Goal: Information Seeking & Learning: Understand process/instructions

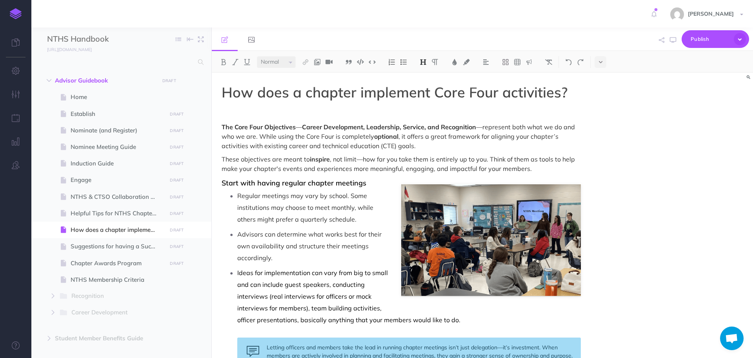
select select "null"
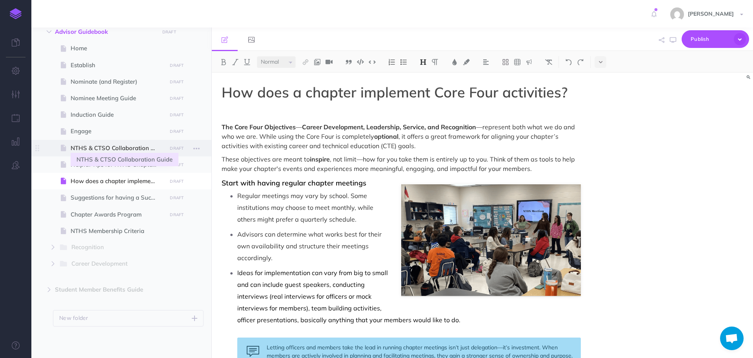
click at [98, 151] on span "NTHS & CTSO Collaboration Guide" at bounding box center [118, 147] width 94 height 9
select select "null"
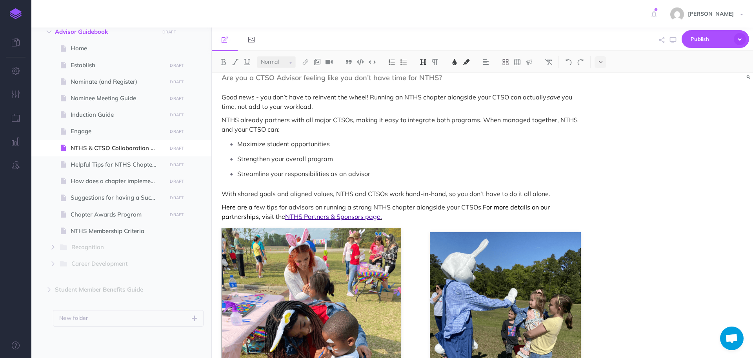
scroll to position [78, 0]
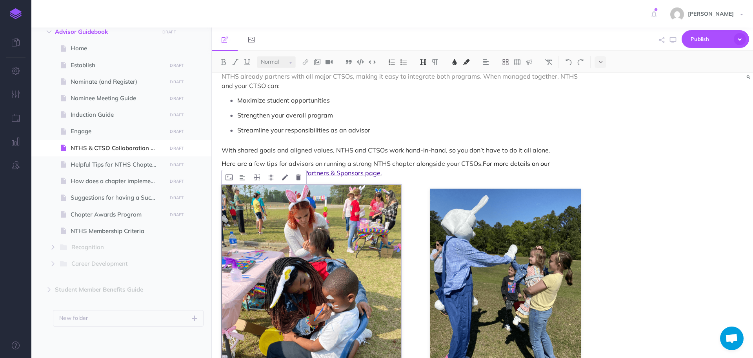
click at [348, 236] on img at bounding box center [312, 280] width 180 height 192
click at [299, 176] on icon at bounding box center [298, 177] width 5 height 6
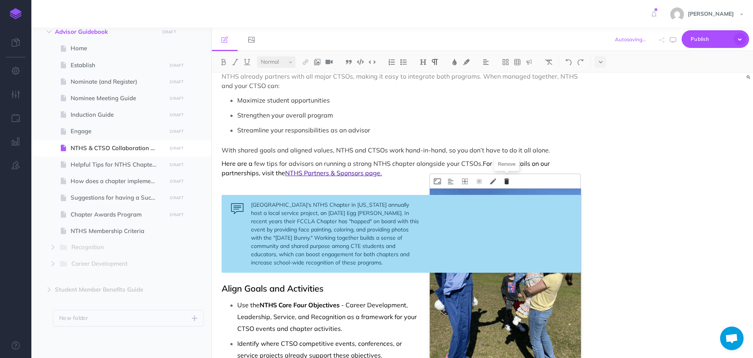
click at [507, 179] on icon at bounding box center [507, 181] width 5 height 6
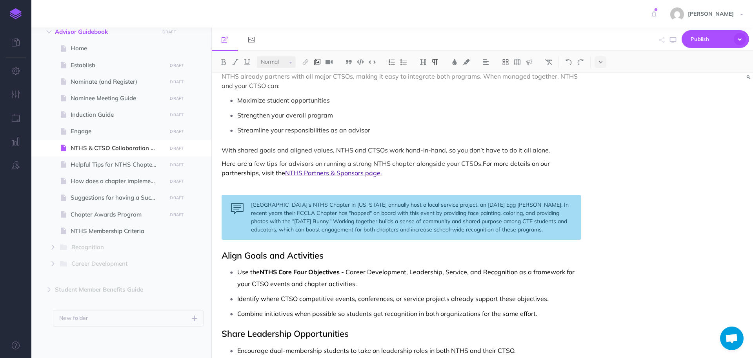
click at [319, 64] on img at bounding box center [317, 62] width 7 height 6
click at [317, 76] on icon at bounding box center [317, 75] width 6 height 5
click at [317, 62] on img at bounding box center [317, 62] width 7 height 6
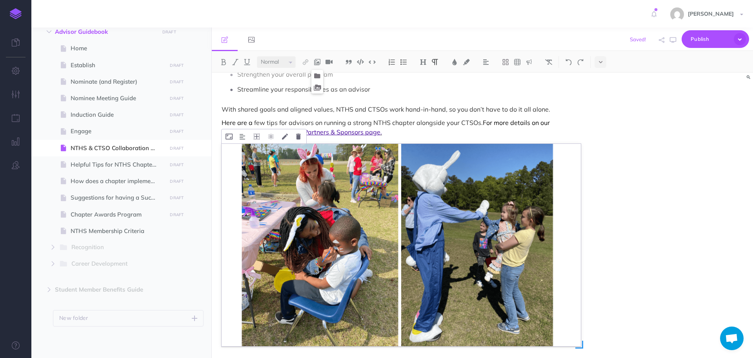
scroll to position [118, 0]
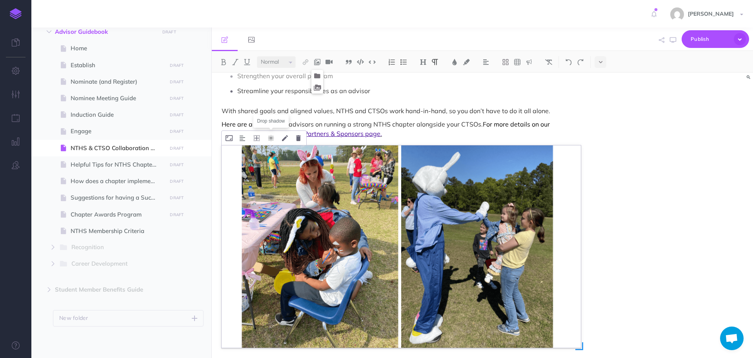
click at [271, 138] on icon at bounding box center [271, 138] width 6 height 6
click at [599, 211] on div "NTHS & CTSO Collaboration Guide Are you a CTSO Advisor feeling like you don’t h…" at bounding box center [483, 215] width 542 height 285
click at [602, 200] on div "NTHS & CTSO Collaboration Guide Are you a CTSO Advisor feeling like you don’t h…" at bounding box center [483, 215] width 542 height 285
click at [570, 113] on p "With shared goals and aligned values, NTHS and CTSOs work hand-in-hand, so you …" at bounding box center [401, 110] width 359 height 9
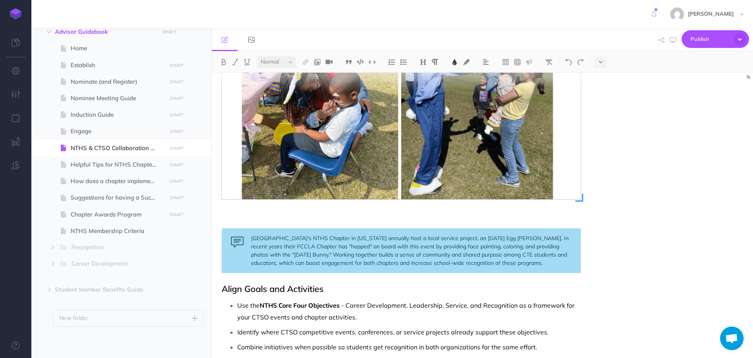
scroll to position [275, 0]
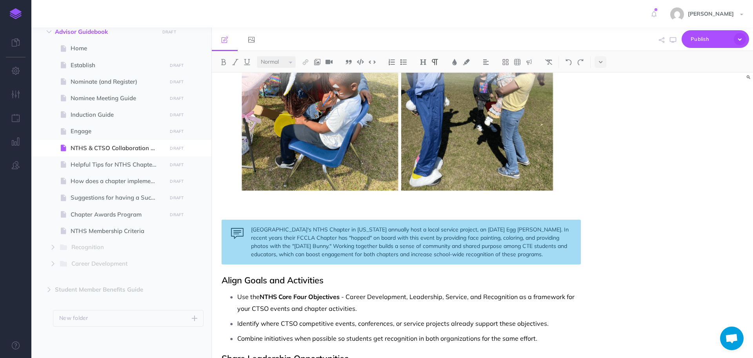
click at [482, 204] on div "NTHS & CTSO Collaboration Guide Are you a CTSO Advisor feeling like you don’t h…" at bounding box center [401, 308] width 379 height 1021
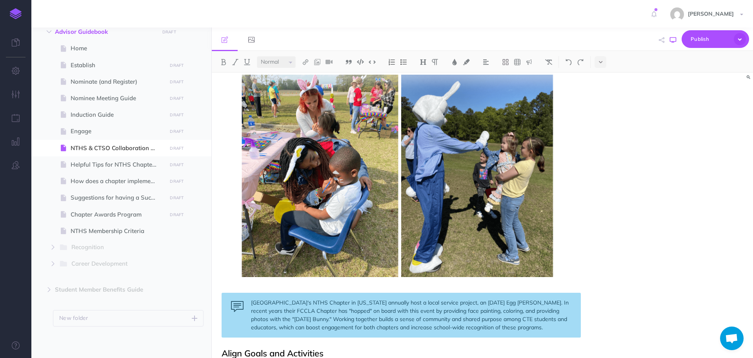
click at [673, 44] on button "button" at bounding box center [673, 40] width 10 height 23
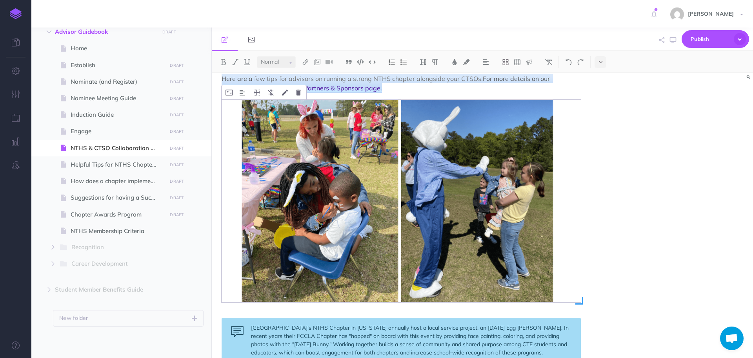
scroll to position [149, 0]
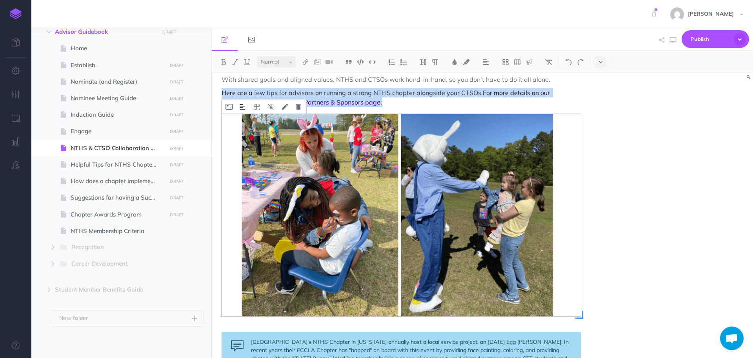
click at [246, 108] on button at bounding box center [242, 106] width 13 height 14
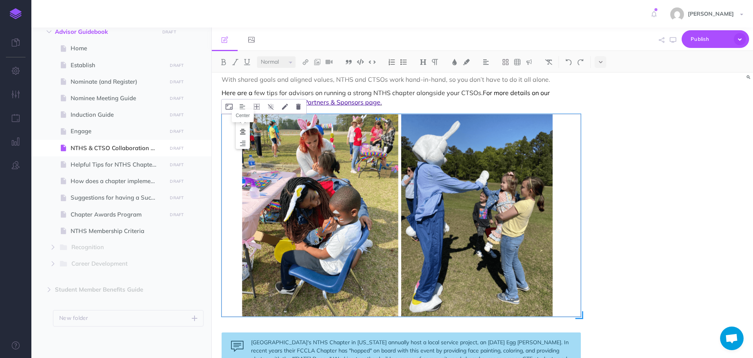
click at [244, 130] on img at bounding box center [243, 131] width 14 height 6
click at [621, 161] on div "NTHS & CTSO Collaboration Guide Are you a CTSO Advisor feeling like you don’t h…" at bounding box center [483, 215] width 542 height 285
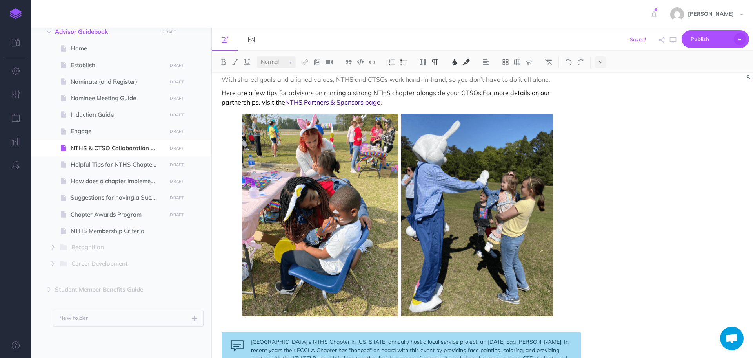
click at [258, 105] on icon at bounding box center [257, 107] width 6 height 6
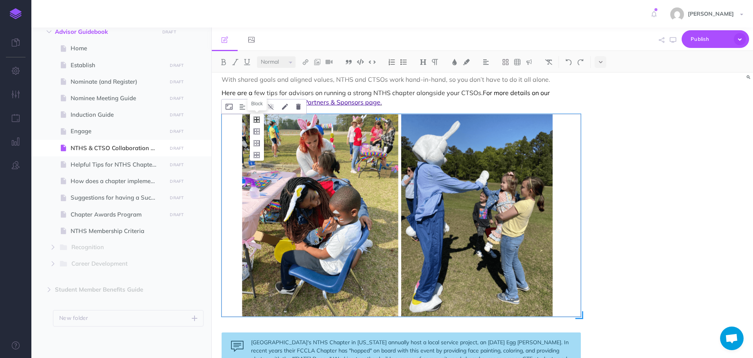
click at [258, 120] on icon at bounding box center [257, 119] width 14 height 12
click at [600, 182] on div "NTHS & CTSO Collaboration Guide Are you a CTSO Advisor feeling like you don’t h…" at bounding box center [483, 215] width 542 height 285
click at [672, 40] on icon "button" at bounding box center [673, 40] width 6 height 6
click at [88, 86] on span at bounding box center [121, 81] width 180 height 16
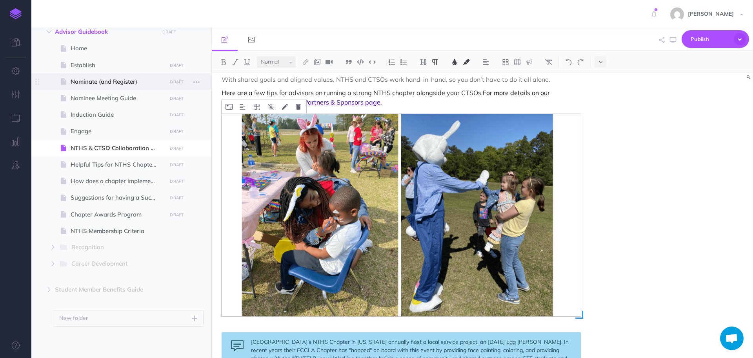
select select "null"
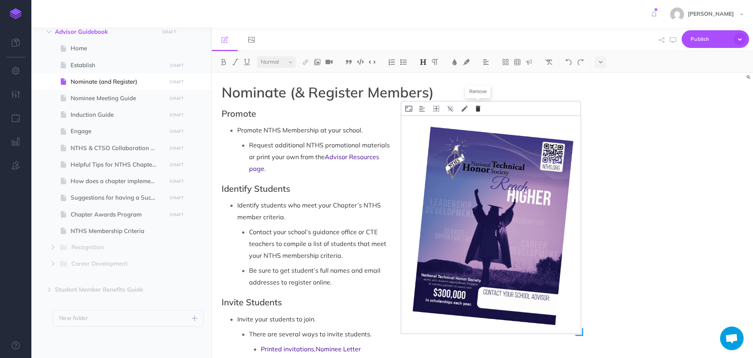
click at [477, 109] on icon at bounding box center [478, 109] width 5 height 6
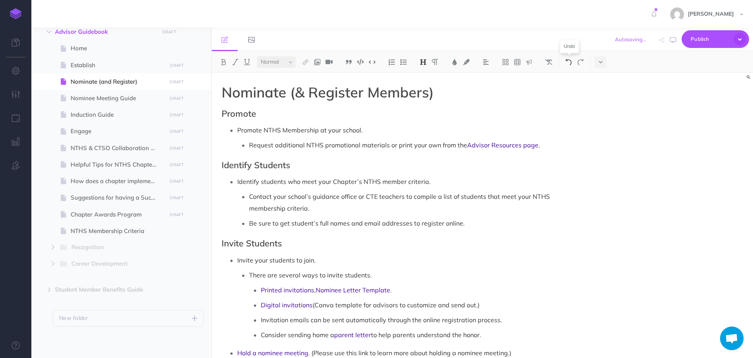
click at [567, 63] on img at bounding box center [568, 62] width 7 height 6
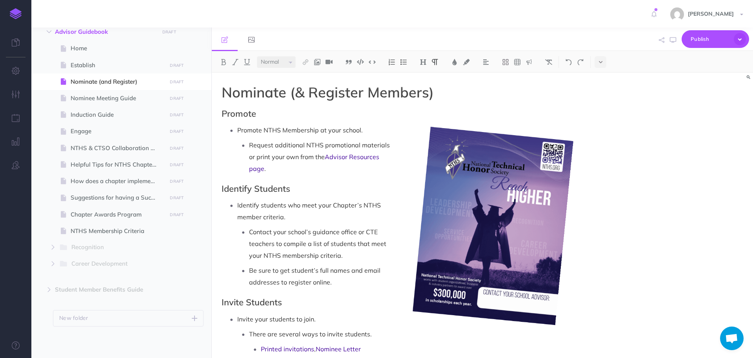
click at [329, 144] on p "Request additional NTHS promotional materials or print your own from the Adviso…" at bounding box center [415, 156] width 332 height 35
click at [319, 63] on img at bounding box center [317, 62] width 7 height 6
click at [321, 75] on icon at bounding box center [317, 75] width 6 height 5
click at [736, 95] on button "button" at bounding box center [734, 94] width 7 height 13
click at [480, 108] on icon at bounding box center [478, 109] width 5 height 6
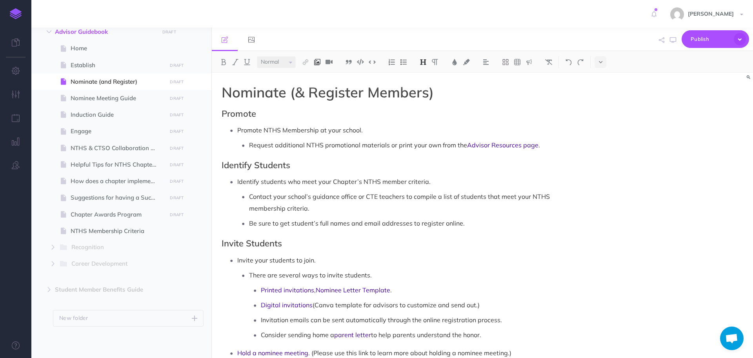
click at [318, 62] on img at bounding box center [317, 62] width 7 height 6
click at [321, 74] on icon at bounding box center [317, 75] width 6 height 5
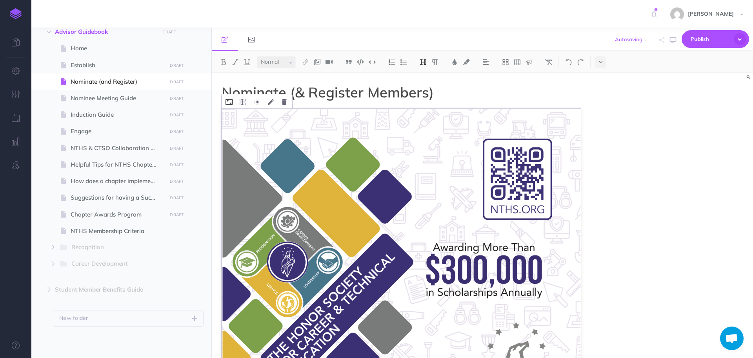
click at [228, 102] on icon at bounding box center [229, 102] width 7 height 6
type input "50%"
click at [292, 150] on button "Save" at bounding box center [290, 150] width 20 height 13
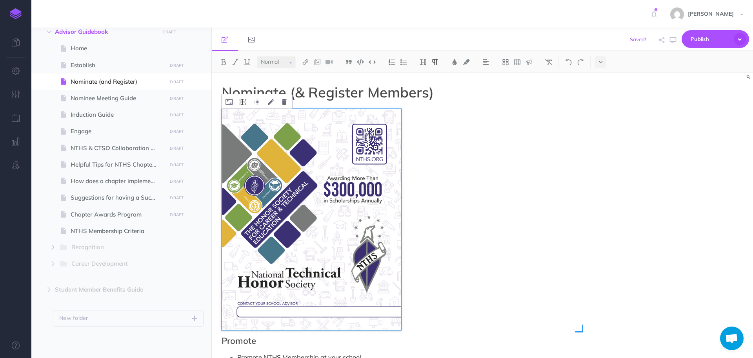
click at [243, 104] on icon at bounding box center [243, 102] width 6 height 6
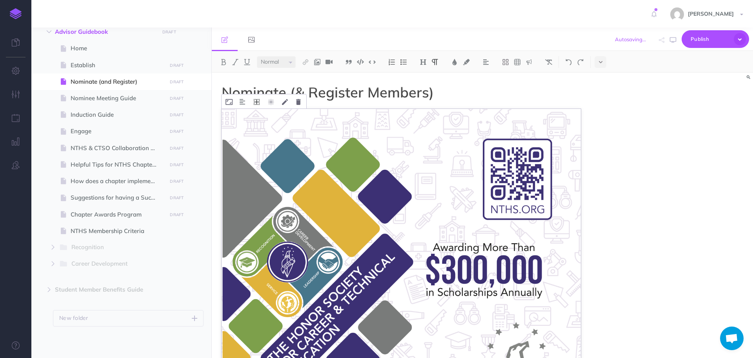
click at [255, 102] on icon at bounding box center [257, 102] width 6 height 6
click at [258, 136] on icon at bounding box center [257, 138] width 14 height 12
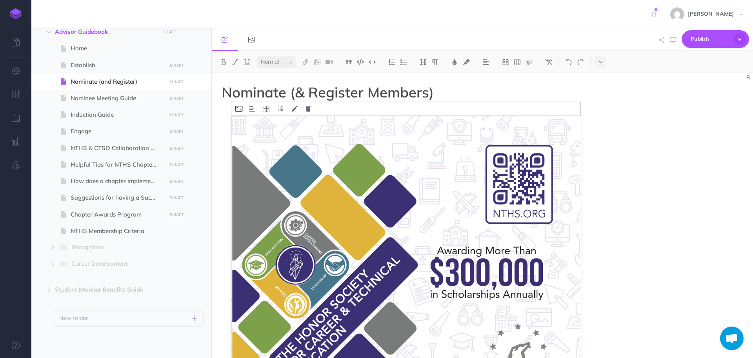
click at [239, 111] on icon at bounding box center [238, 109] width 7 height 6
type input "50%"
click at [297, 155] on button "Save" at bounding box center [300, 157] width 20 height 13
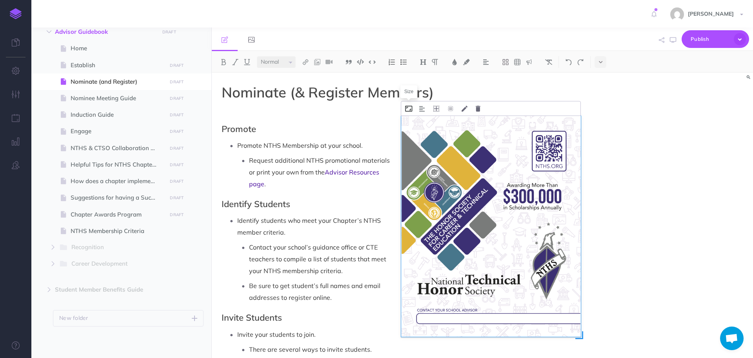
click at [410, 108] on icon at bounding box center [408, 109] width 7 height 6
drag, startPoint x: 419, startPoint y: 139, endPoint x: 408, endPoint y: 138, distance: 11.4
click at [408, 138] on div "Width 50% Cancel Save" at bounding box center [445, 142] width 78 height 51
click at [417, 139] on input "50%" at bounding box center [445, 139] width 70 height 12
type input "40%"
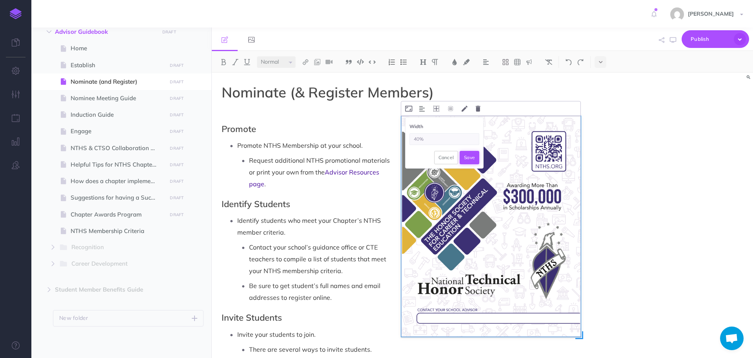
click at [471, 154] on button "Save" at bounding box center [470, 157] width 20 height 13
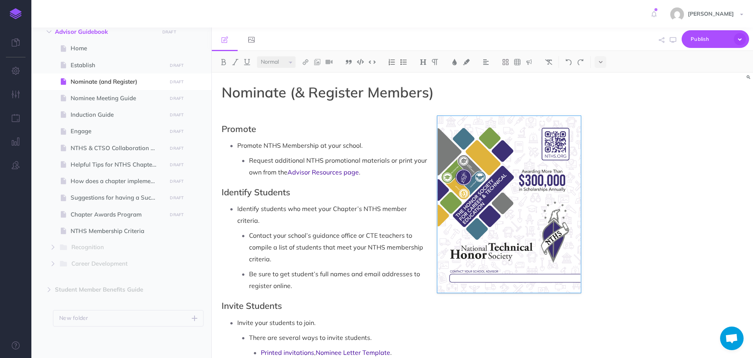
click at [646, 184] on div "Nominate (& Register Members) Promote Promote NTHS Membership at your school. R…" at bounding box center [483, 215] width 542 height 285
click at [547, 192] on img at bounding box center [510, 204] width 144 height 177
click at [487, 107] on icon at bounding box center [487, 109] width 6 height 6
click at [600, 189] on div "Nominate (& Register Members) Promote Promote NTHS Membership at your school. R…" at bounding box center [483, 215] width 542 height 285
click at [544, 196] on img at bounding box center [510, 204] width 144 height 177
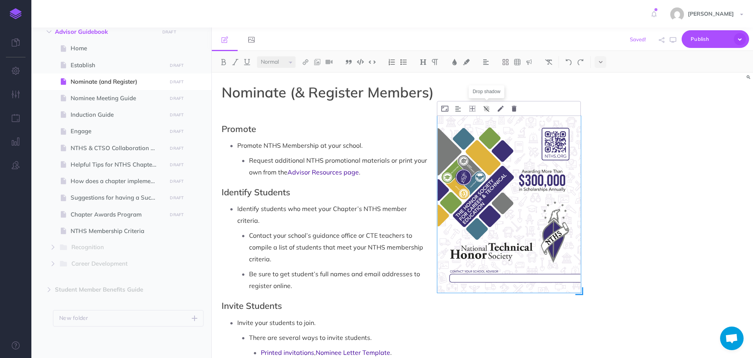
click at [486, 109] on icon at bounding box center [487, 109] width 6 height 6
click at [619, 173] on div "Nominate (& Register Members) Promote Promote NTHS Membership at your school. R…" at bounding box center [483, 215] width 542 height 285
drag, startPoint x: 507, startPoint y: 166, endPoint x: 506, endPoint y: 157, distance: 9.0
click at [506, 165] on p "Request additional NTHS promotional materials or print your own from the Adviso…" at bounding box center [415, 166] width 332 height 24
click at [489, 109] on icon at bounding box center [487, 109] width 6 height 6
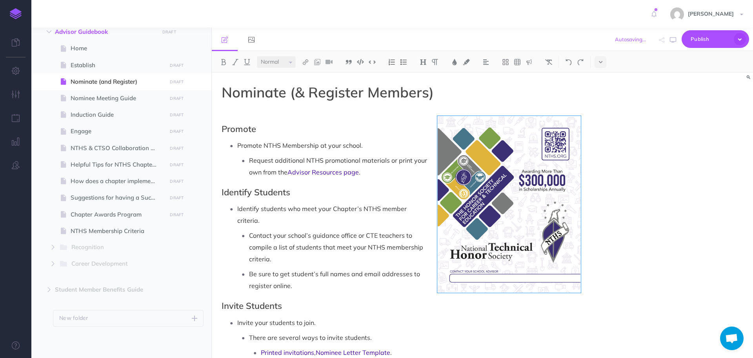
click at [598, 139] on div "Nominate (& Register Members) Promote Promote NTHS Membership at your school. R…" at bounding box center [483, 215] width 542 height 285
click at [556, 309] on h2 "Invite Students" at bounding box center [401, 305] width 359 height 9
click at [489, 107] on icon at bounding box center [487, 109] width 6 height 6
click at [575, 327] on p "Invite your students to join." at bounding box center [409, 322] width 344 height 12
click at [95, 70] on span at bounding box center [121, 65] width 180 height 16
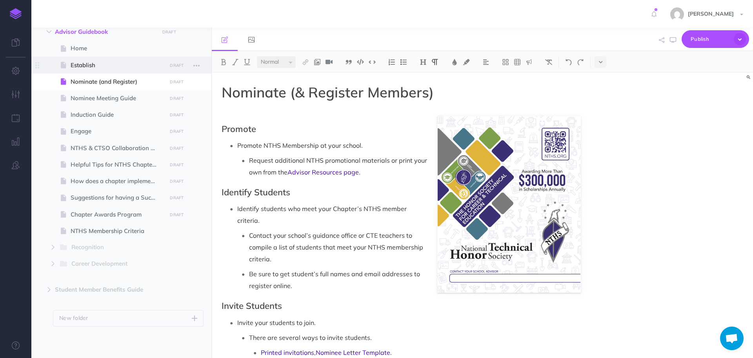
select select "null"
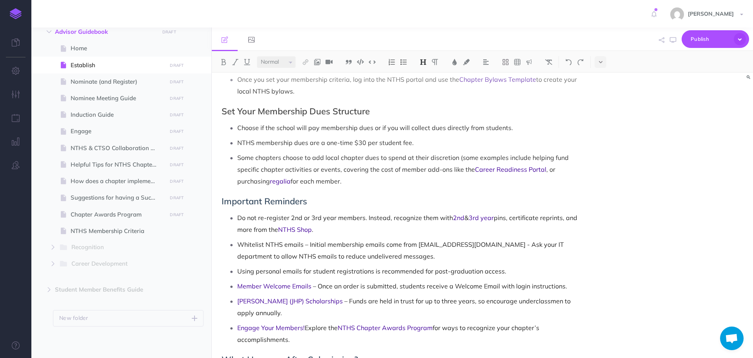
scroll to position [589, 0]
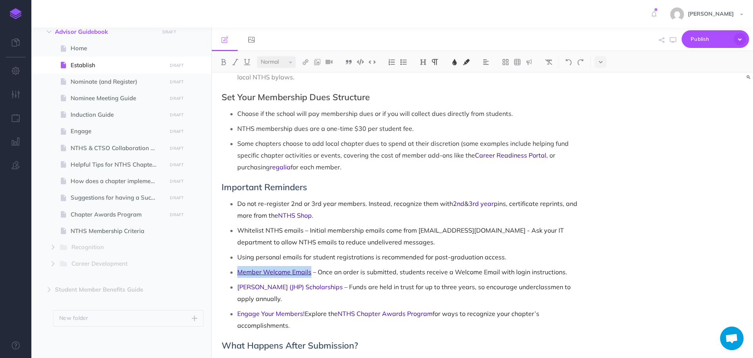
drag, startPoint x: 238, startPoint y: 263, endPoint x: 310, endPoint y: 263, distance: 72.6
click at [310, 268] on span "Member Welcome Emails" at bounding box center [274, 272] width 74 height 8
click at [306, 61] on img at bounding box center [305, 62] width 7 height 6
click at [308, 75] on icon at bounding box center [306, 75] width 6 height 5
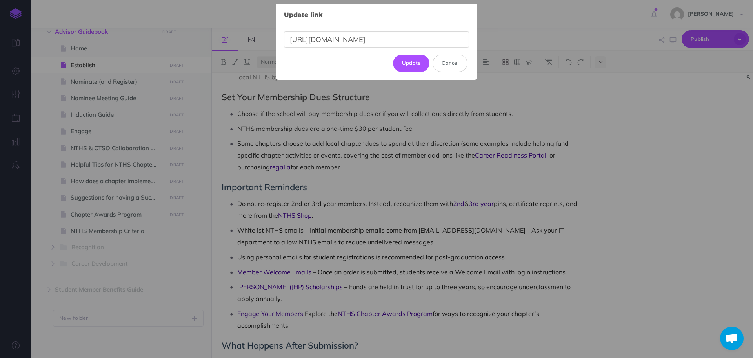
scroll to position [0, 0]
drag, startPoint x: 466, startPoint y: 40, endPoint x: 316, endPoint y: 33, distance: 150.1
click at [274, 44] on div "Update link × [URL][DOMAIN_NAME] Update Cancel" at bounding box center [376, 179] width 753 height 358
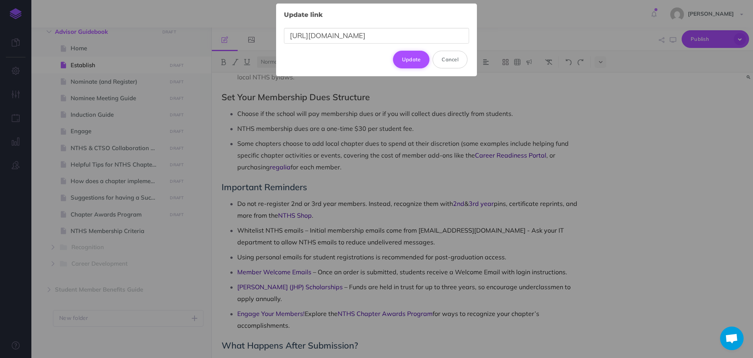
type input "[URL][DOMAIN_NAME]"
click at [418, 62] on button "Update" at bounding box center [411, 59] width 37 height 17
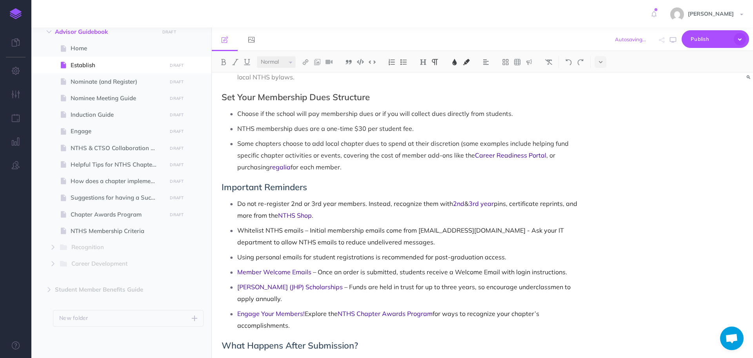
click at [346, 256] on ul "Do not re-register 2nd or 3rd year members. Instead, recognize them with 2nd & …" at bounding box center [404, 263] width 356 height 133
click at [671, 40] on icon "button" at bounding box center [673, 40] width 6 height 6
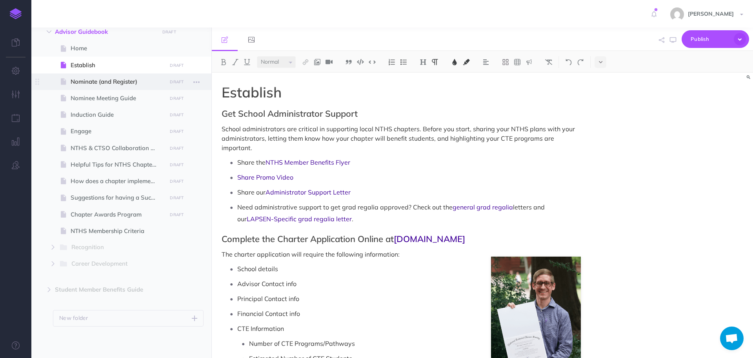
click at [124, 80] on span "Nominate (and Register)" at bounding box center [118, 81] width 94 height 9
select select "null"
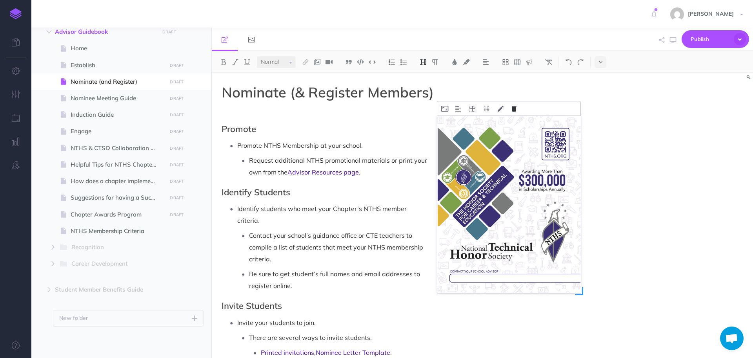
click at [516, 109] on icon at bounding box center [514, 109] width 5 height 6
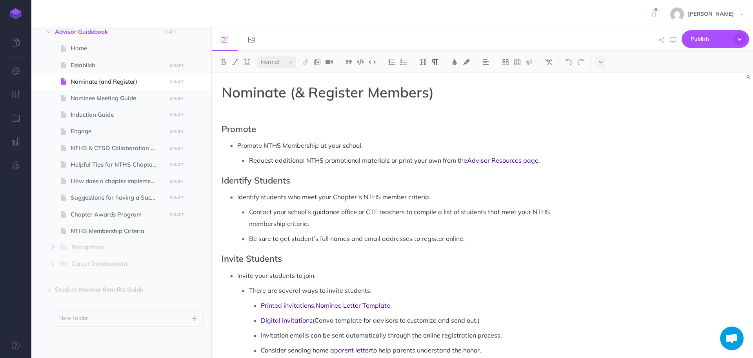
click at [320, 64] on img at bounding box center [317, 62] width 7 height 6
click at [321, 75] on icon at bounding box center [317, 75] width 6 height 5
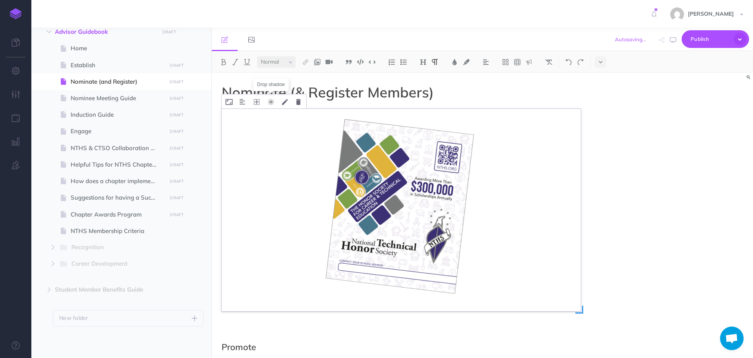
click at [272, 103] on icon at bounding box center [271, 102] width 6 height 6
click at [506, 87] on h1 "Nominate (& Register Members)" at bounding box center [401, 92] width 359 height 16
click at [230, 101] on icon at bounding box center [229, 102] width 7 height 6
click at [254, 102] on icon at bounding box center [257, 102] width 6 height 6
click at [256, 140] on icon at bounding box center [257, 138] width 14 height 12
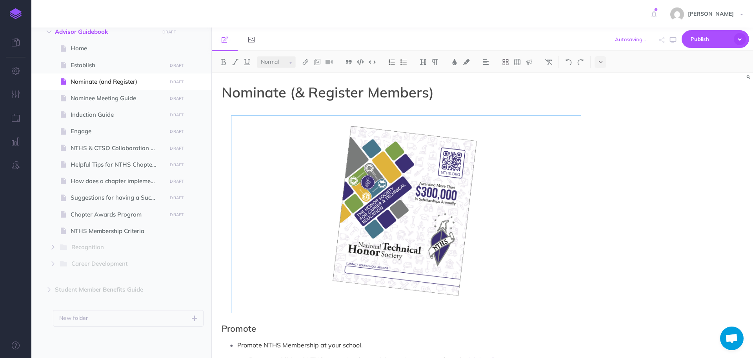
click at [600, 161] on div "Nominate (& Register Members) Promote Promote NTHS Membership at your school. R…" at bounding box center [483, 215] width 542 height 285
click at [632, 154] on div "Nominate (& Register Members) Promote Promote NTHS Membership at your school. R…" at bounding box center [483, 215] width 542 height 285
click at [623, 170] on div "Nominate (& Register Members) Promote Promote NTHS Membership at your school. R…" at bounding box center [483, 215] width 542 height 285
click at [643, 171] on div "Nominate (& Register Members) Promote Promote NTHS Membership at your school. R…" at bounding box center [483, 215] width 542 height 285
click at [266, 110] on icon at bounding box center [267, 109] width 6 height 6
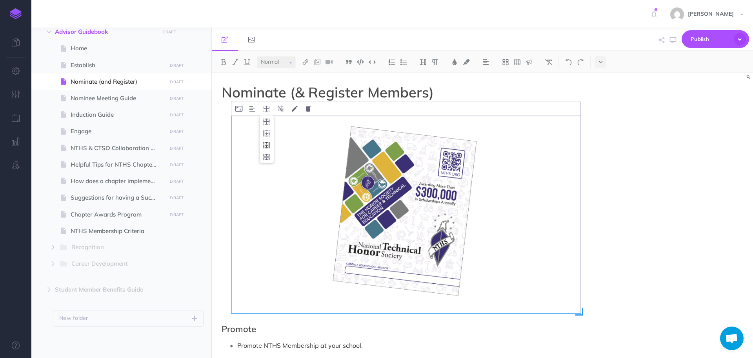
click at [267, 146] on icon at bounding box center [267, 145] width 14 height 12
click at [265, 111] on icon at bounding box center [267, 109] width 6 height 6
click at [266, 154] on icon at bounding box center [267, 157] width 14 height 12
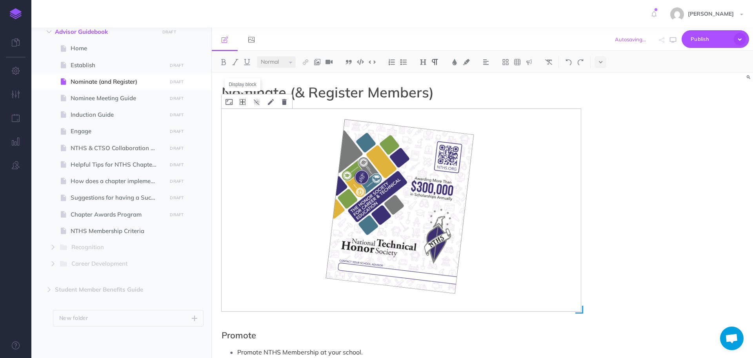
click at [240, 100] on icon at bounding box center [243, 102] width 6 height 6
click at [240, 102] on img at bounding box center [242, 101] width 5 height 6
click at [244, 140] on img at bounding box center [243, 138] width 14 height 6
click at [257, 102] on icon at bounding box center [257, 102] width 6 height 6
click at [257, 103] on icon at bounding box center [257, 102] width 6 height 6
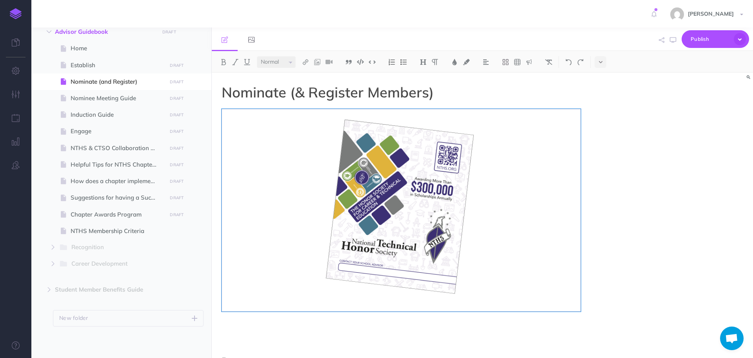
drag, startPoint x: 613, startPoint y: 150, endPoint x: 618, endPoint y: 150, distance: 5.1
click at [613, 149] on div "Nominate (& Register Members) Promote Promote NTHS Membership at your school. R…" at bounding box center [483, 215] width 542 height 285
click at [633, 161] on div "Nominate (& Register Members) Promote Promote NTHS Membership at your school. R…" at bounding box center [483, 215] width 542 height 285
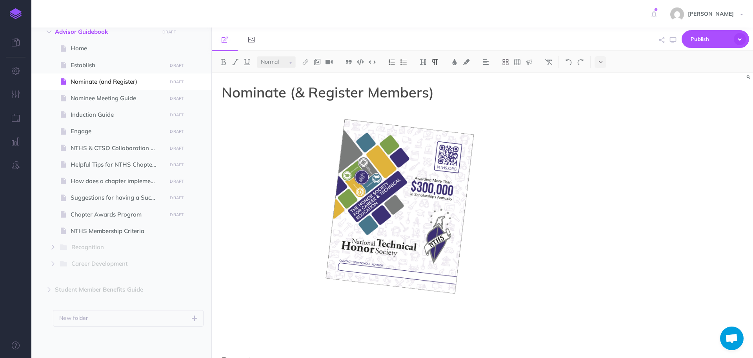
click at [414, 331] on p at bounding box center [401, 330] width 359 height 9
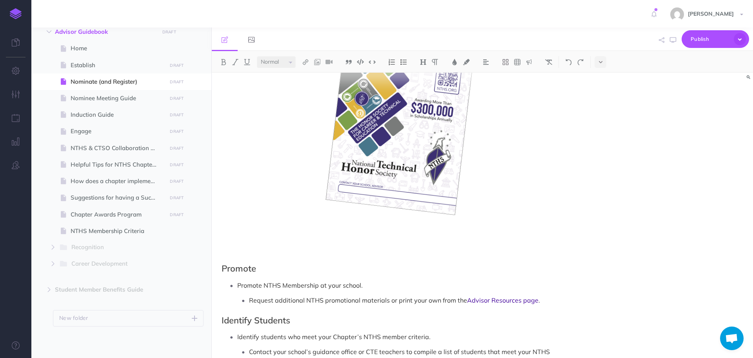
scroll to position [34, 0]
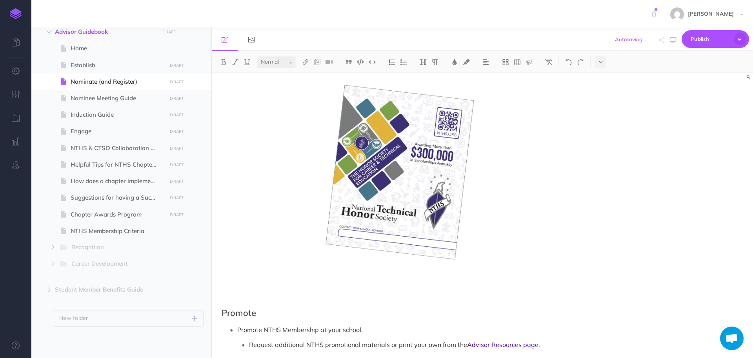
click at [351, 293] on p at bounding box center [401, 296] width 359 height 9
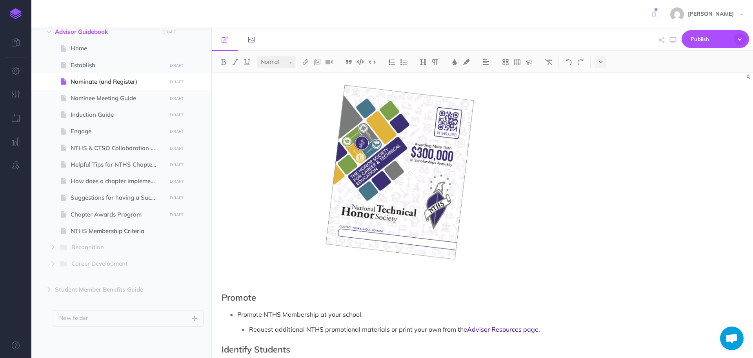
scroll to position [0, 0]
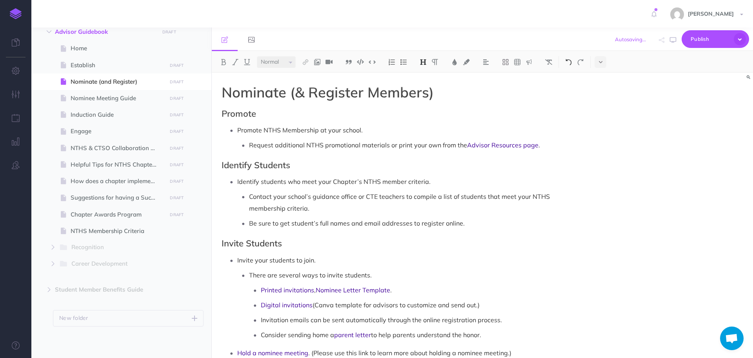
click at [569, 61] on img at bounding box center [568, 62] width 7 height 6
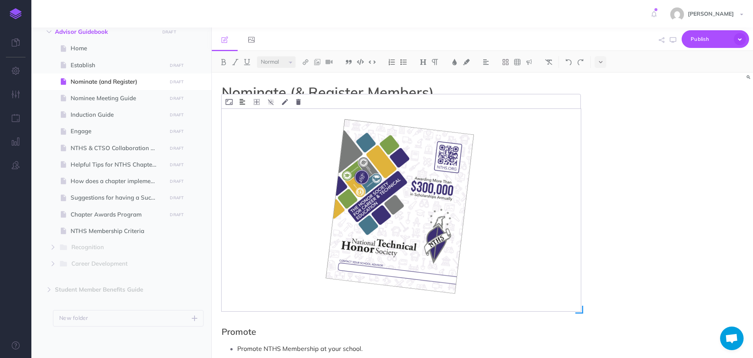
click at [246, 100] on button at bounding box center [242, 101] width 13 height 14
click at [244, 137] on img at bounding box center [243, 138] width 14 height 6
click at [257, 104] on icon at bounding box center [257, 102] width 6 height 6
click at [255, 113] on icon at bounding box center [257, 114] width 14 height 12
click at [259, 100] on icon at bounding box center [257, 102] width 6 height 6
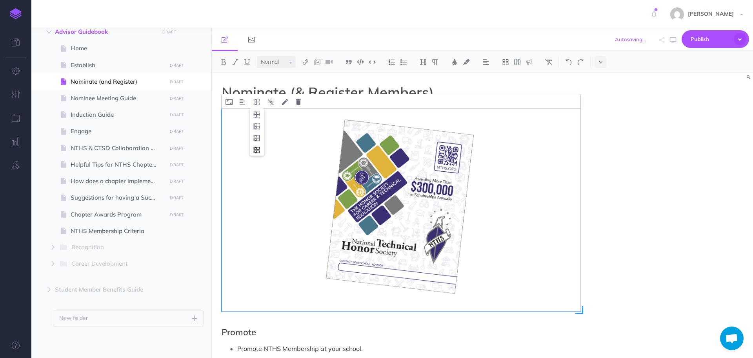
click at [257, 152] on icon at bounding box center [257, 150] width 14 height 12
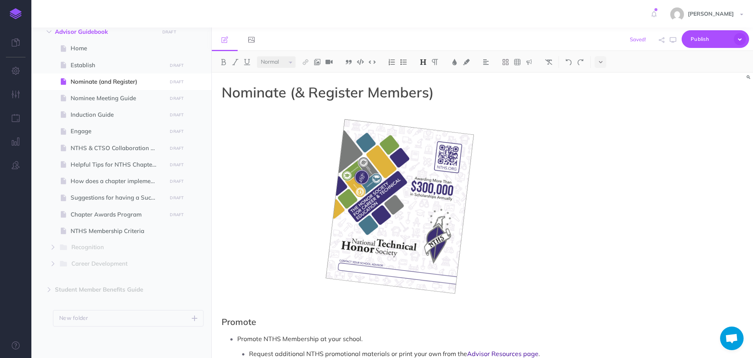
click at [644, 234] on div "Nominate (& Register Members) Promote Promote NTHS Membership at your school. R…" at bounding box center [483, 215] width 542 height 285
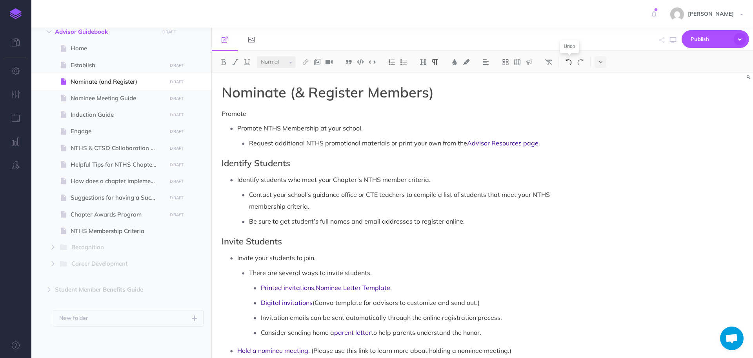
click at [572, 62] on img at bounding box center [568, 62] width 7 height 6
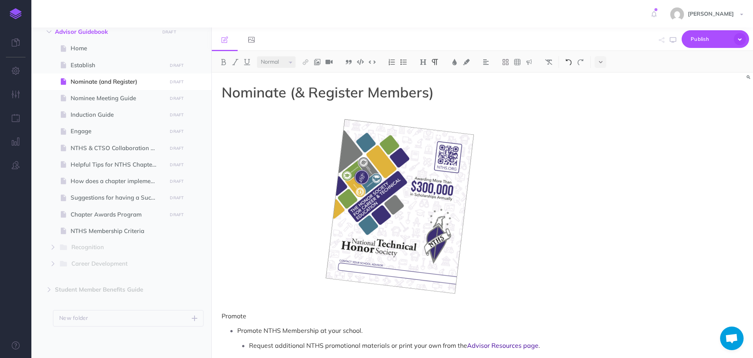
click at [572, 62] on img at bounding box center [568, 62] width 7 height 6
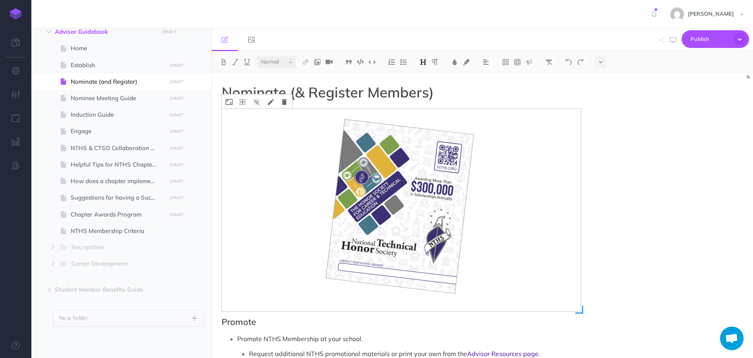
click at [480, 272] on img at bounding box center [401, 210] width 359 height 202
click at [665, 174] on div "Nominate (& Register Members) Promote Promote NTHS Membership at your school. R…" at bounding box center [483, 215] width 542 height 285
click at [227, 100] on icon at bounding box center [229, 102] width 7 height 6
type input "100%"
click at [287, 150] on button "Save" at bounding box center [290, 150] width 20 height 13
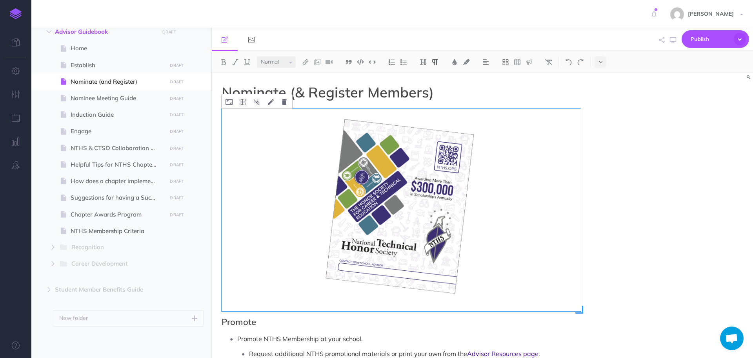
click at [605, 241] on div "Nominate (& Register Members) Promote Promote NTHS Membership at your school. R…" at bounding box center [483, 215] width 542 height 285
click at [229, 101] on icon at bounding box center [229, 102] width 7 height 6
click at [291, 149] on button "Save" at bounding box center [290, 150] width 20 height 13
click at [241, 103] on icon at bounding box center [243, 102] width 6 height 6
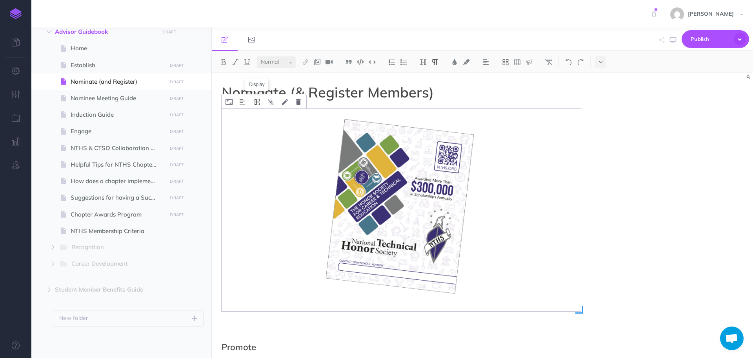
click at [257, 102] on icon at bounding box center [257, 102] width 6 height 6
click at [254, 149] on icon at bounding box center [257, 150] width 14 height 12
drag, startPoint x: 439, startPoint y: 261, endPoint x: 498, endPoint y: 274, distance: 60.4
click at [440, 261] on img at bounding box center [401, 210] width 359 height 202
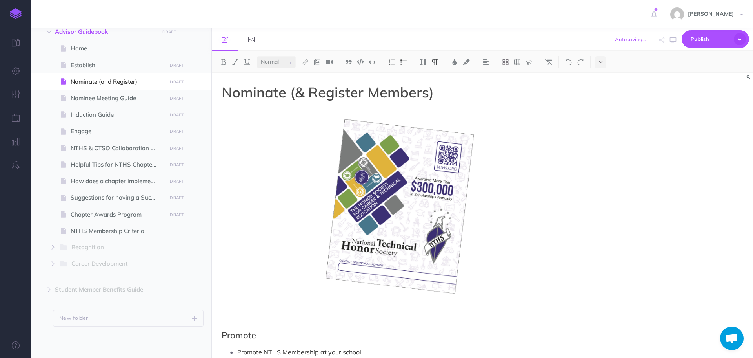
click at [254, 317] on p at bounding box center [401, 319] width 359 height 9
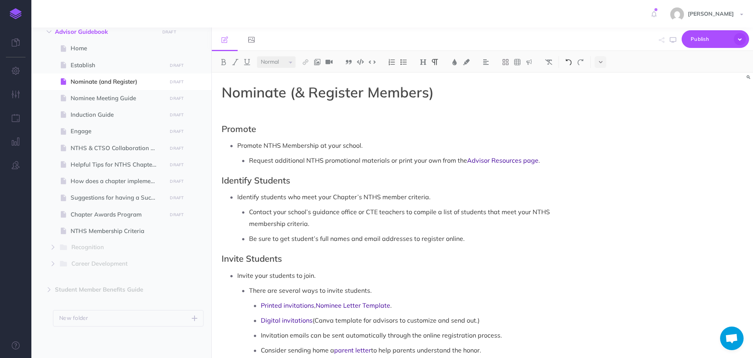
click at [569, 65] on img at bounding box center [568, 62] width 7 height 6
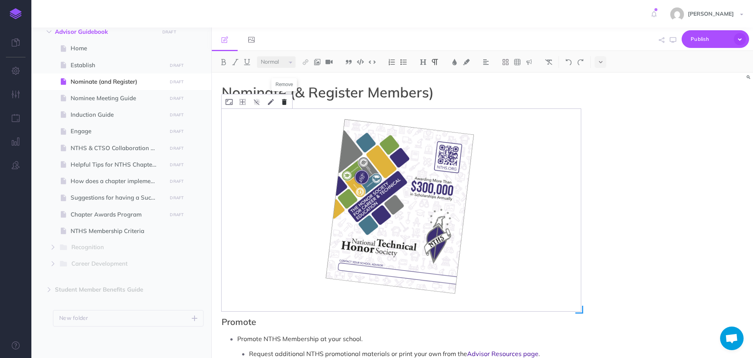
click at [287, 104] on button at bounding box center [284, 101] width 13 height 14
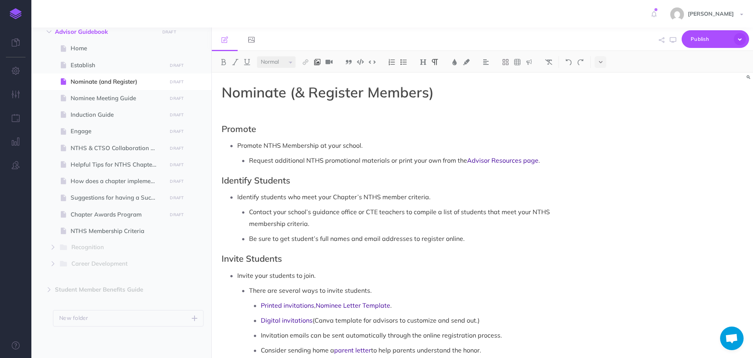
click at [321, 58] on button at bounding box center [318, 62] width 12 height 12
click at [321, 75] on icon at bounding box center [317, 75] width 6 height 5
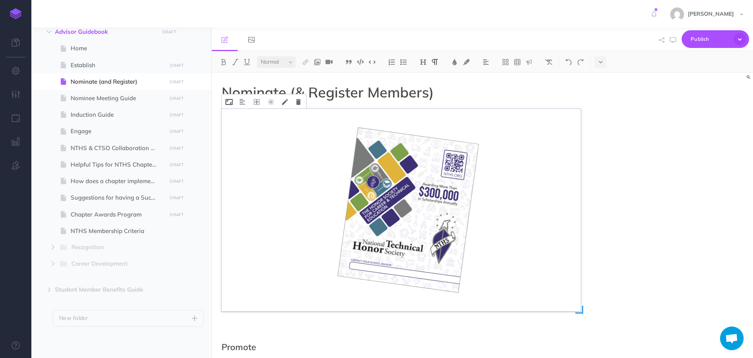
click at [232, 102] on icon at bounding box center [229, 102] width 7 height 6
click at [258, 101] on icon at bounding box center [257, 102] width 6 height 6
click at [256, 150] on icon at bounding box center [257, 150] width 14 height 12
click at [629, 141] on div "Nominate (& Register Members) Promote Promote NTHS Membership at your school. R…" at bounding box center [483, 215] width 542 height 285
click at [258, 100] on icon at bounding box center [257, 102] width 6 height 6
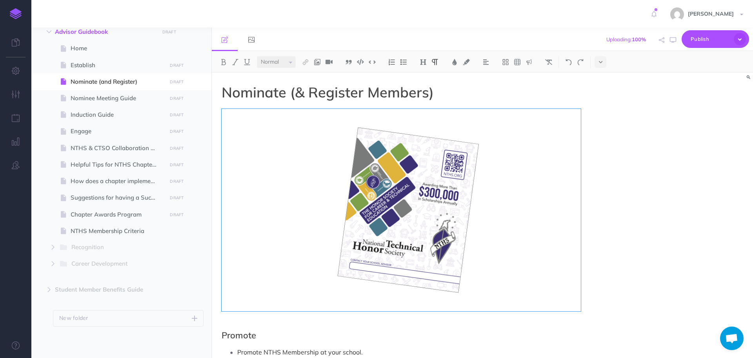
click at [593, 151] on div "Nominate (& Register Members) Promote Promote NTHS Membership at your school. R…" at bounding box center [483, 215] width 542 height 285
click at [614, 154] on div "Nominate (& Register Members) Promote Promote NTHS Membership at your school. R…" at bounding box center [483, 215] width 542 height 285
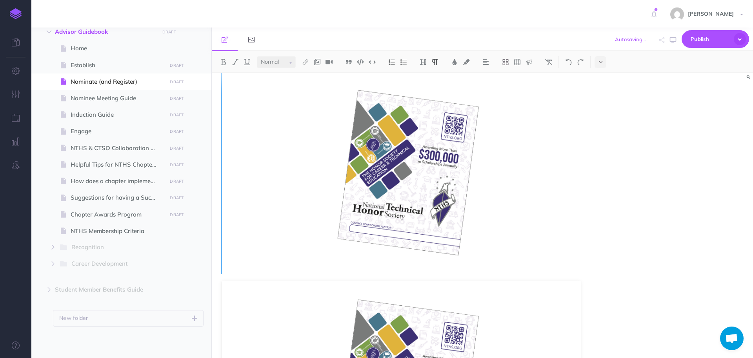
scroll to position [118, 0]
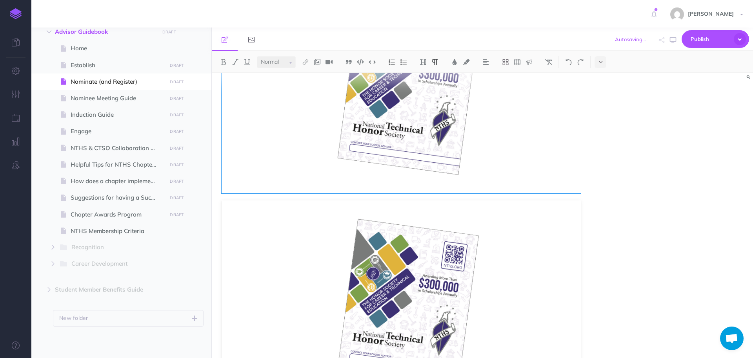
click at [610, 171] on div "Nominate (& Register Members) Promote Promote NTHS Membership at your school. R…" at bounding box center [483, 215] width 542 height 285
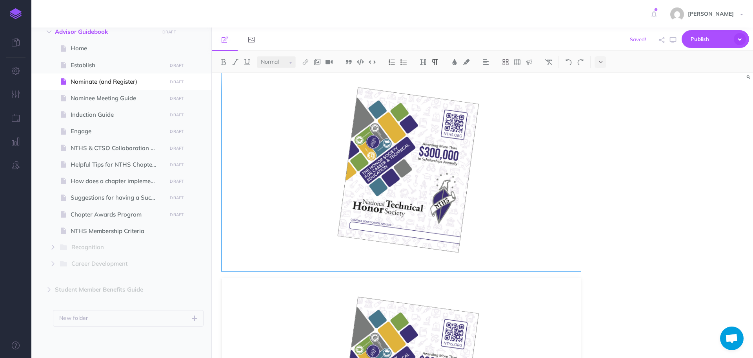
scroll to position [39, 0]
click at [611, 169] on div "Nominate (& Register Members) Promote Promote NTHS Membership at your school. R…" at bounding box center [483, 215] width 542 height 285
click at [572, 60] on img at bounding box center [568, 62] width 7 height 6
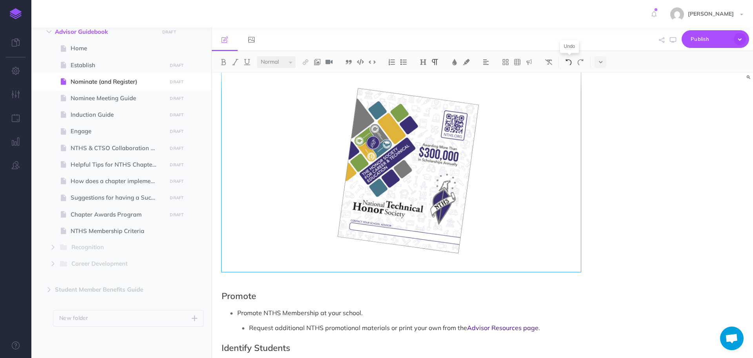
scroll to position [34, 0]
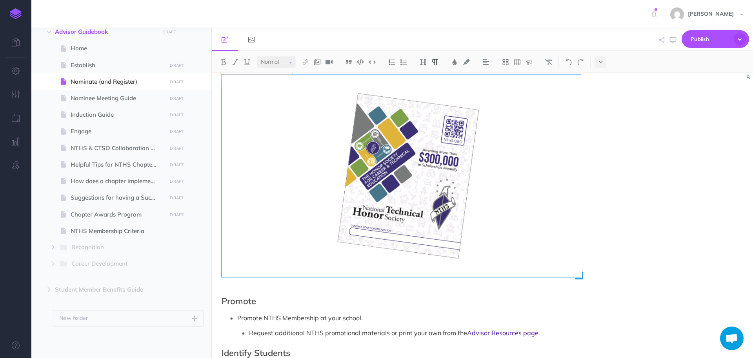
click at [409, 183] on img at bounding box center [401, 176] width 359 height 202
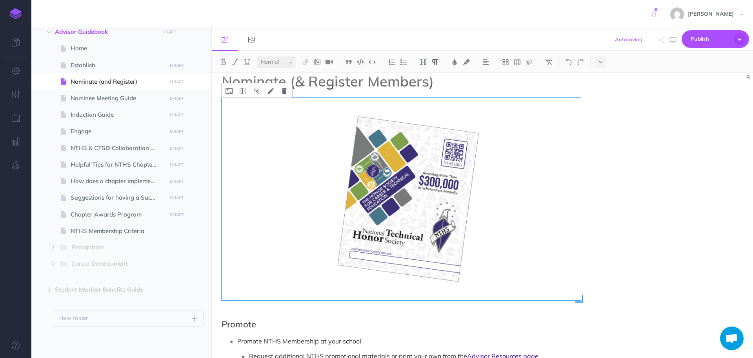
scroll to position [0, 0]
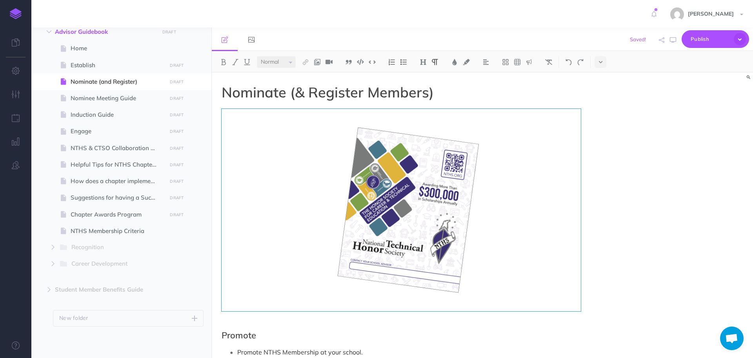
click at [647, 177] on div "Nominate (& Register Members) Promote Promote NTHS Membership at your school. R…" at bounding box center [483, 215] width 542 height 285
click at [594, 111] on div "Nominate (& Register Members) Promote Promote NTHS Membership at your school. R…" at bounding box center [483, 215] width 542 height 285
click at [571, 89] on h1 "Nominate (& Register Members)" at bounding box center [401, 92] width 359 height 16
click at [262, 321] on p at bounding box center [401, 319] width 359 height 9
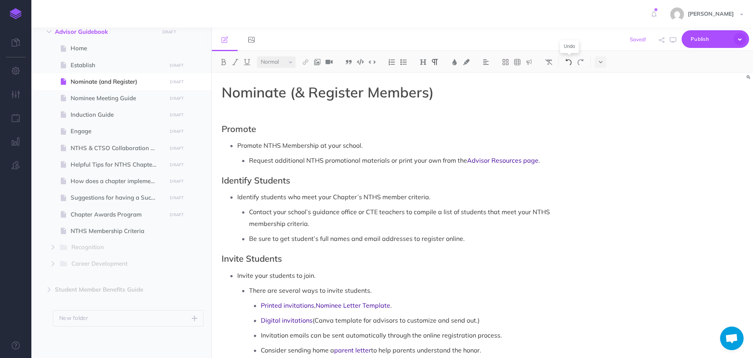
click at [571, 60] on img at bounding box center [568, 62] width 7 height 6
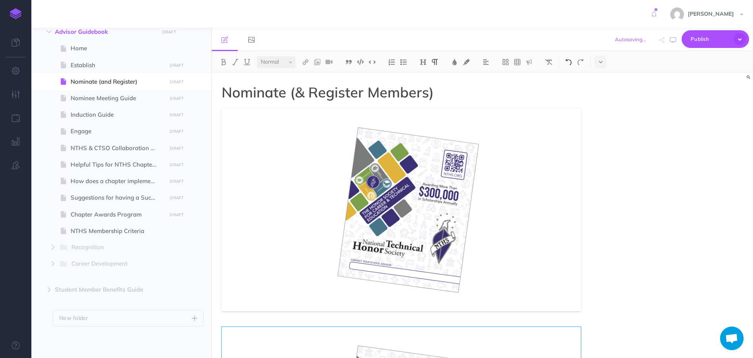
click at [569, 62] on img at bounding box center [568, 62] width 7 height 6
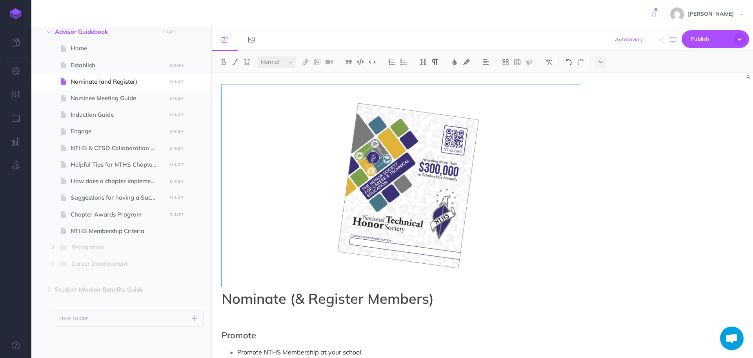
click at [569, 63] on img at bounding box center [568, 62] width 7 height 6
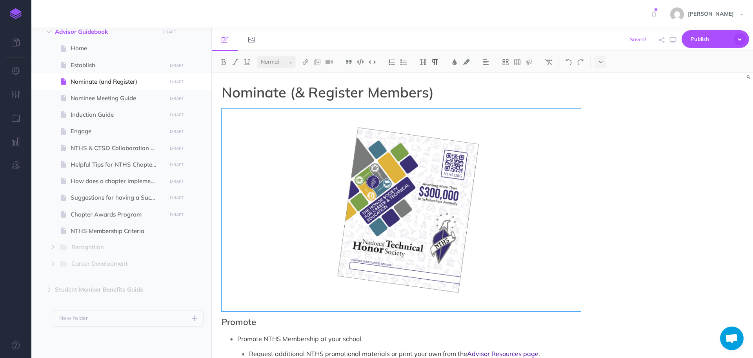
click at [605, 216] on div "Nominate (& Register Members) Promote Promote NTHS Membership at your school. R…" at bounding box center [483, 215] width 542 height 285
click at [657, 232] on div "Nominate (& Register Members) Promote Promote NTHS Membership at your school. R…" at bounding box center [483, 215] width 542 height 285
click at [649, 147] on div "Nominate (& Register Members) Promote Promote NTHS Membership at your school. R…" at bounding box center [483, 215] width 542 height 285
click at [549, 346] on li "Promote NTHS Membership at your school. Request additional NTHS promotional mat…" at bounding box center [409, 345] width 344 height 27
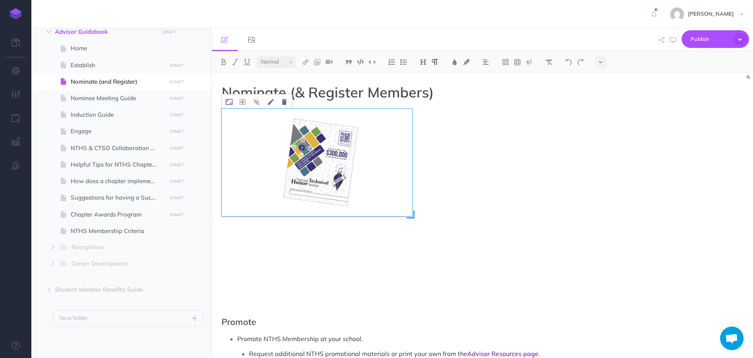
drag, startPoint x: 581, startPoint y: 312, endPoint x: 412, endPoint y: 238, distance: 184.3
click at [412, 238] on div at bounding box center [401, 210] width 359 height 202
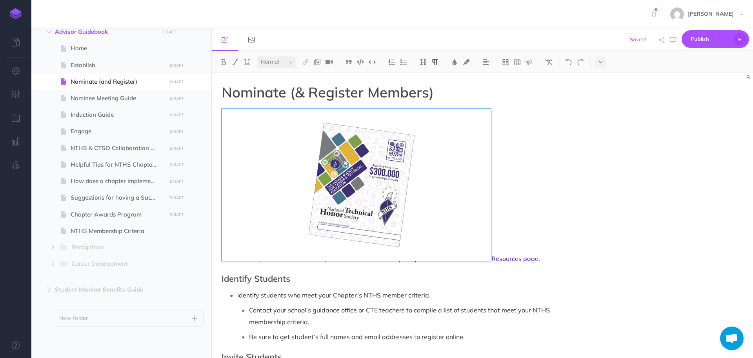
drag, startPoint x: 415, startPoint y: 222, endPoint x: 497, endPoint y: 298, distance: 111.4
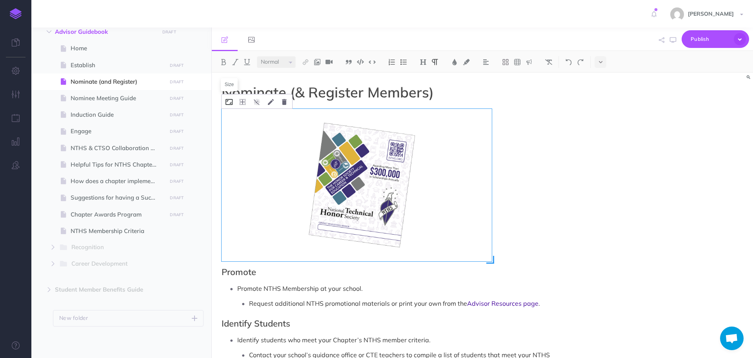
click at [227, 102] on icon at bounding box center [229, 102] width 7 height 6
drag, startPoint x: 261, startPoint y: 137, endPoint x: 224, endPoint y: 133, distance: 36.8
click at [224, 133] on div "Width 689px Cancel Save" at bounding box center [357, 185] width 270 height 152
type input "100%"
click at [289, 149] on button "Save" at bounding box center [290, 150] width 20 height 13
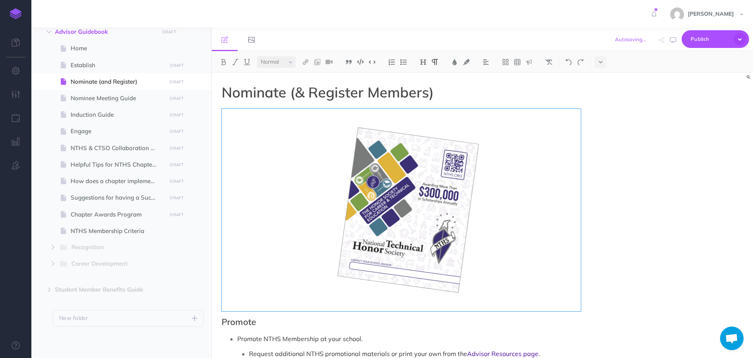
click at [617, 165] on div "Nominate (& Register Members) Promote Promote NTHS Membership at your school. R…" at bounding box center [483, 215] width 542 height 285
click at [245, 101] on icon at bounding box center [243, 102] width 6 height 6
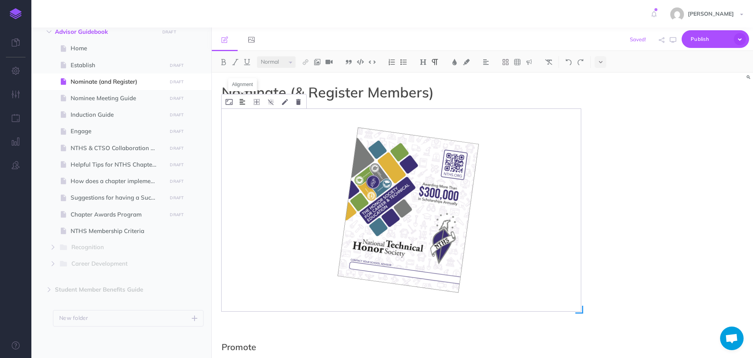
click at [246, 101] on button at bounding box center [242, 101] width 13 height 14
click at [242, 136] on img at bounding box center [243, 138] width 14 height 6
click at [257, 103] on icon at bounding box center [257, 102] width 6 height 6
click at [299, 102] on icon at bounding box center [298, 102] width 5 height 6
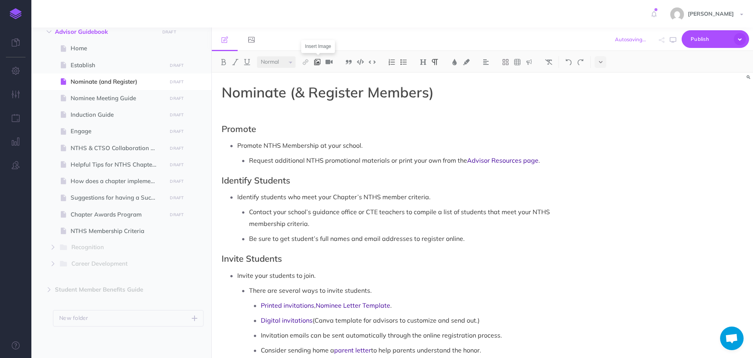
click at [319, 62] on img at bounding box center [317, 62] width 7 height 6
click at [319, 77] on icon at bounding box center [317, 75] width 6 height 5
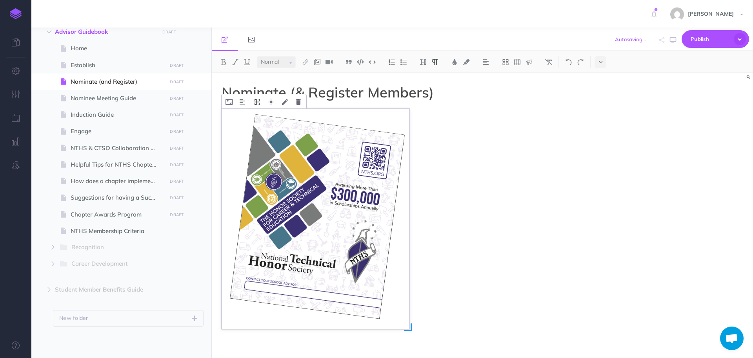
click at [255, 104] on icon at bounding box center [257, 102] width 6 height 6
click at [259, 148] on icon at bounding box center [257, 150] width 14 height 12
click at [244, 101] on icon at bounding box center [243, 102] width 6 height 6
click at [243, 102] on img at bounding box center [242, 101] width 5 height 6
click at [244, 137] on img at bounding box center [243, 138] width 14 height 6
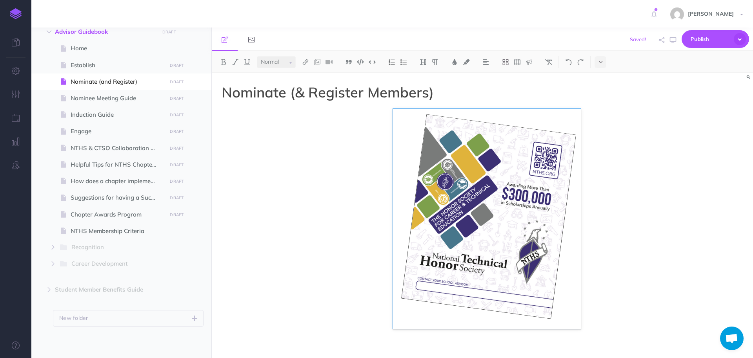
click at [378, 221] on figure at bounding box center [401, 219] width 359 height 220
click at [403, 104] on icon at bounding box center [400, 102] width 7 height 6
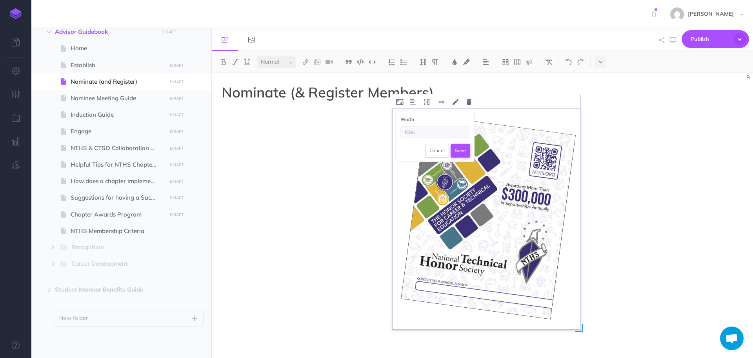
type input "50%"
click at [462, 148] on button "Save" at bounding box center [461, 150] width 20 height 13
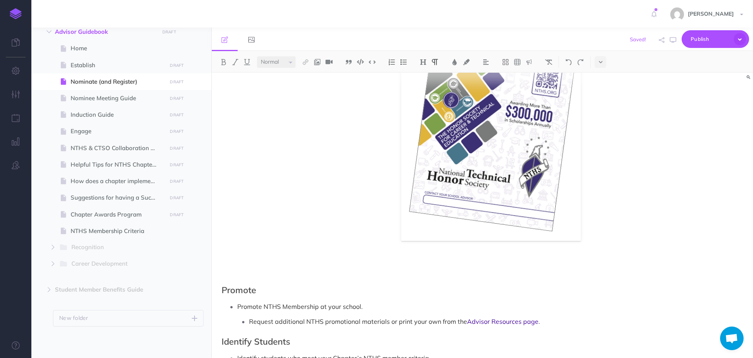
click at [333, 274] on p at bounding box center [401, 274] width 359 height 9
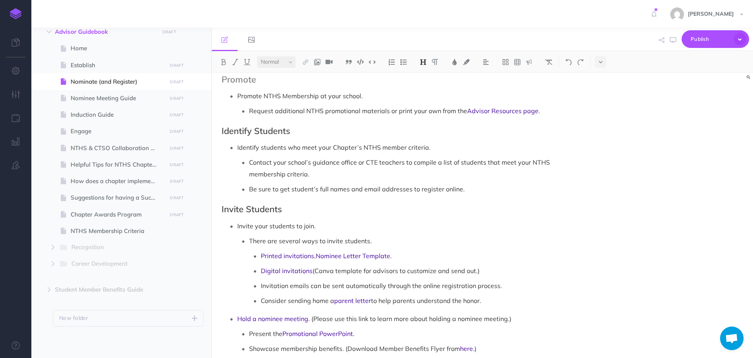
scroll to position [0, 0]
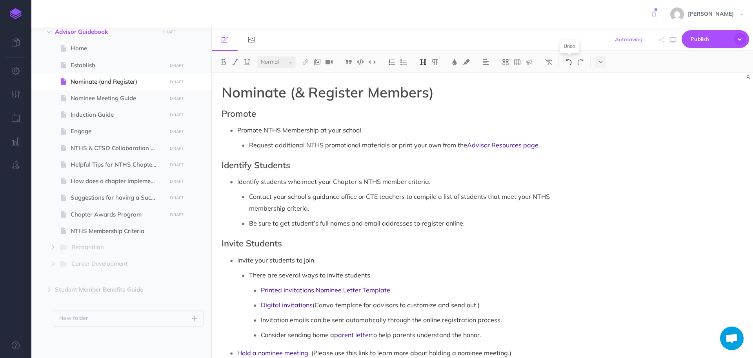
click at [566, 60] on button at bounding box center [569, 62] width 12 height 12
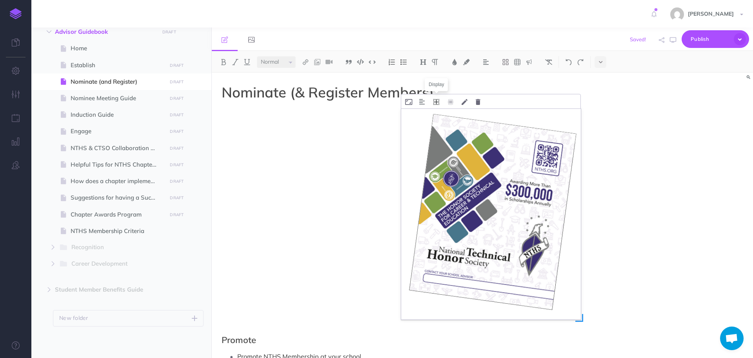
click at [436, 102] on icon at bounding box center [437, 102] width 6 height 6
click at [434, 150] on icon at bounding box center [437, 150] width 14 height 12
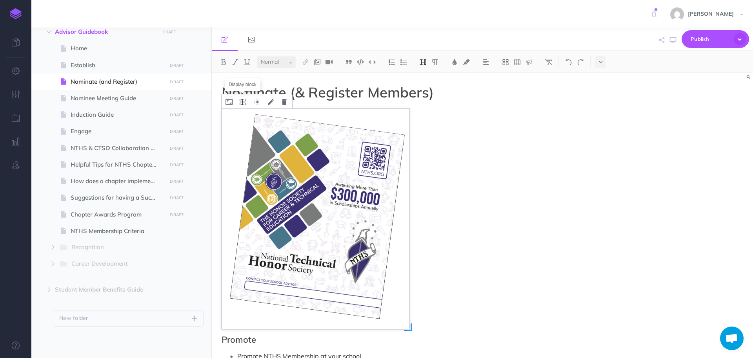
click at [243, 101] on icon at bounding box center [243, 102] width 6 height 6
click at [257, 100] on icon at bounding box center [257, 102] width 6 height 6
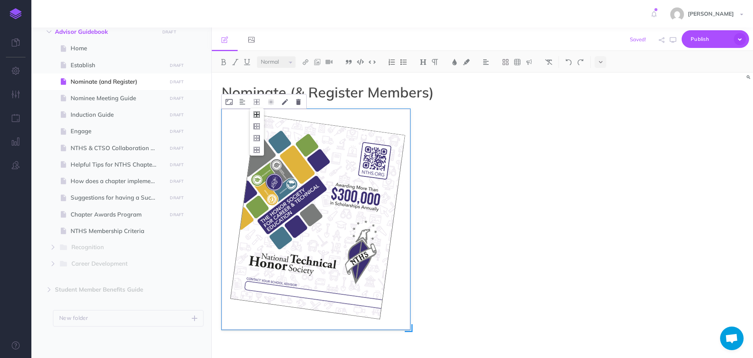
click at [258, 117] on icon at bounding box center [257, 114] width 14 height 12
click at [258, 99] on icon at bounding box center [257, 102] width 6 height 6
click at [259, 150] on icon at bounding box center [257, 150] width 14 height 12
click at [283, 104] on icon at bounding box center [284, 102] width 5 height 6
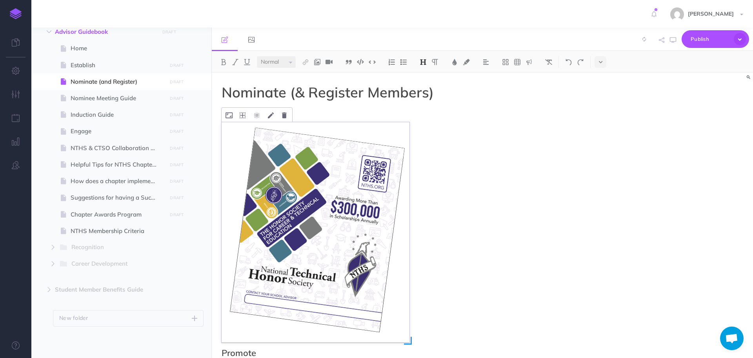
drag, startPoint x: 268, startPoint y: 108, endPoint x: 357, endPoint y: 308, distance: 219.1
click at [244, 114] on icon at bounding box center [243, 115] width 6 height 6
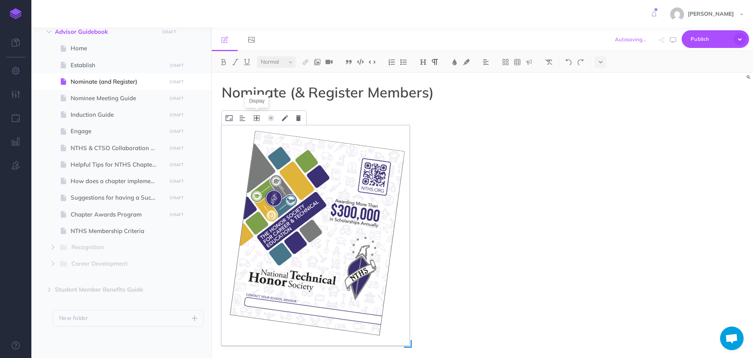
click at [256, 121] on icon at bounding box center [257, 118] width 6 height 6
click at [259, 157] on icon at bounding box center [257, 154] width 14 height 12
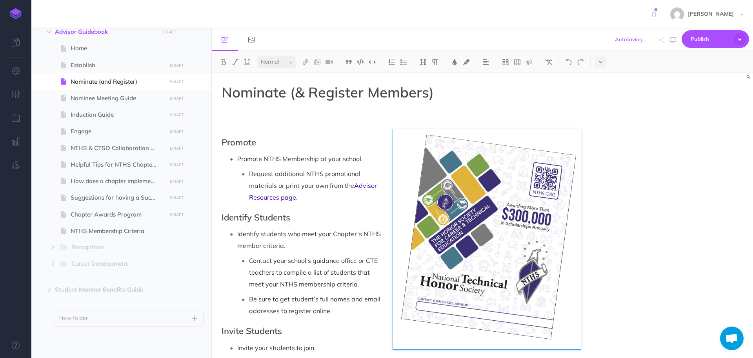
click at [268, 123] on p at bounding box center [401, 126] width 359 height 9
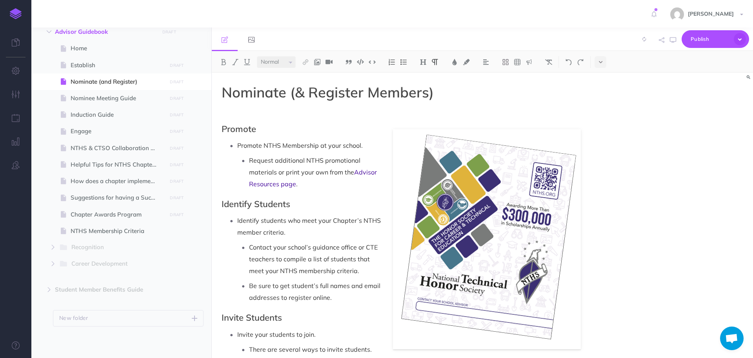
click at [248, 109] on p at bounding box center [401, 113] width 359 height 9
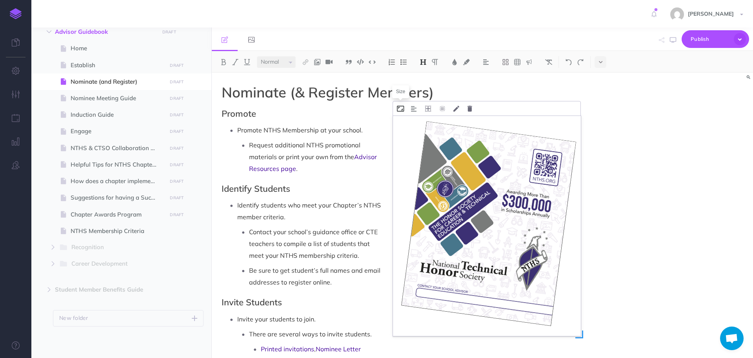
click at [399, 109] on icon at bounding box center [400, 109] width 7 height 6
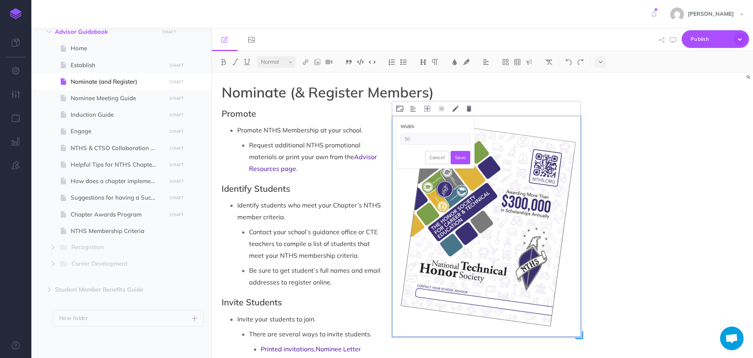
type input "50%"
click at [460, 159] on button "Save" at bounding box center [461, 157] width 20 height 13
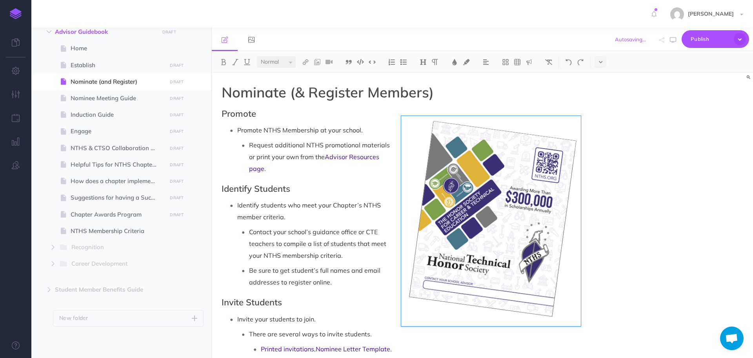
click at [631, 177] on div "Nominate (& Register Members) Promote Promote NTHS Membership at your school. R…" at bounding box center [483, 215] width 542 height 285
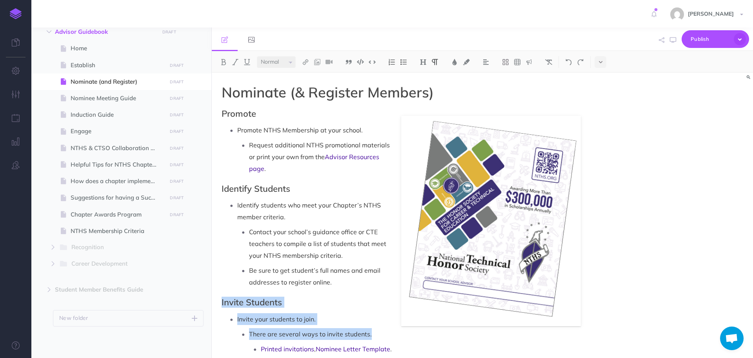
drag, startPoint x: 579, startPoint y: 325, endPoint x: 534, endPoint y: 283, distance: 61.1
click at [580, 324] on p "Invite your students to join." at bounding box center [409, 319] width 344 height 12
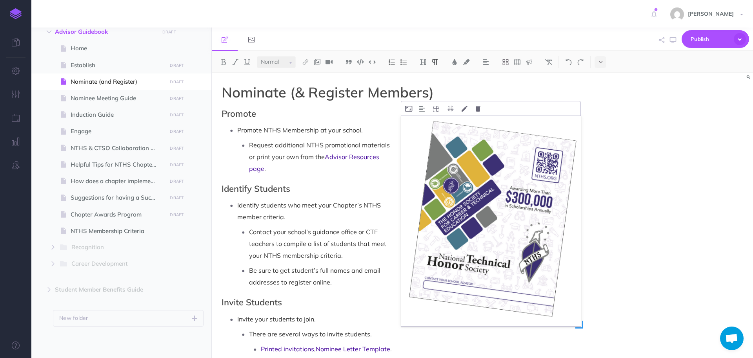
click at [572, 312] on img at bounding box center [491, 221] width 180 height 210
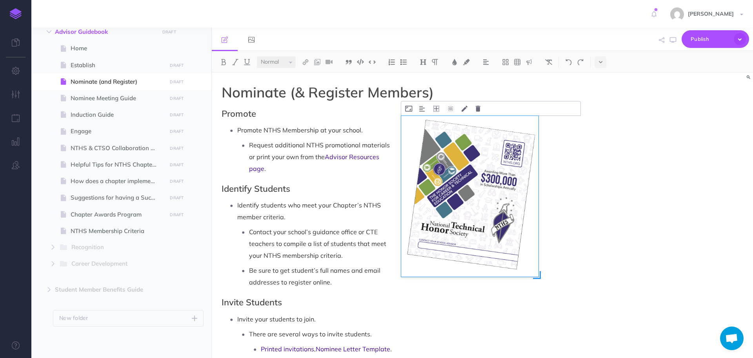
drag, startPoint x: 582, startPoint y: 325, endPoint x: 540, endPoint y: 289, distance: 55.9
click at [540, 289] on div at bounding box center [491, 221] width 180 height 210
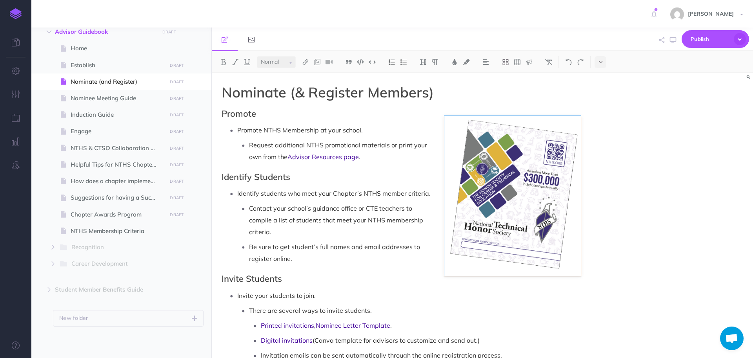
click at [639, 259] on div "Nominate (& Register Members) Promote Promote NTHS Membership at your school. R…" at bounding box center [483, 215] width 542 height 285
click at [624, 165] on div "Nominate (& Register Members) Promote Promote NTHS Membership at your school. R…" at bounding box center [483, 215] width 542 height 285
click at [537, 91] on h1 "Nominate (& Register Members)" at bounding box center [401, 92] width 359 height 16
click at [574, 234] on p "Contact your school’s guidance office or CTE teachers to compile a list of stud…" at bounding box center [415, 219] width 332 height 35
click at [493, 109] on icon at bounding box center [494, 109] width 6 height 6
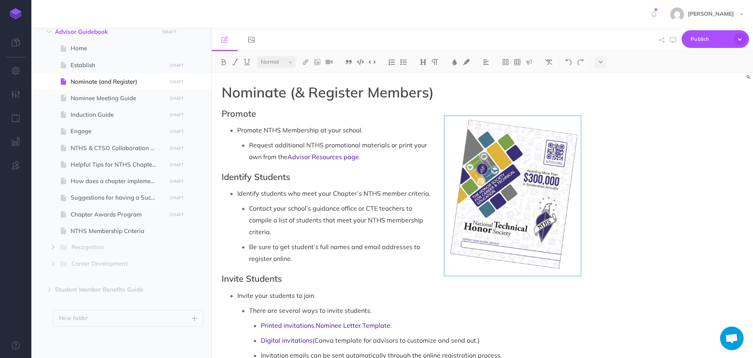
click at [611, 168] on div "Nominate (& Register Members) Promote Promote NTHS Membership at your school. R…" at bounding box center [483, 215] width 542 height 285
click at [653, 232] on div "Nominate (& Register Members) Promote Promote NTHS Membership at your school. R…" at bounding box center [483, 215] width 542 height 285
click at [634, 230] on div "Nominate (& Register Members) Promote Promote NTHS Membership at your school. R…" at bounding box center [483, 215] width 542 height 285
click at [570, 309] on p "There are several ways to invite students." at bounding box center [415, 310] width 332 height 12
click at [545, 240] on ul "Contact your school’s guidance office or CTE teachers to compile a list of stud…" at bounding box center [409, 233] width 344 height 62
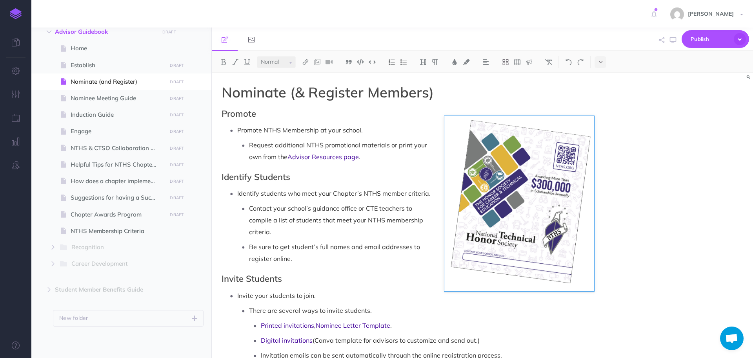
drag, startPoint x: 579, startPoint y: 275, endPoint x: 593, endPoint y: 299, distance: 27.4
click at [593, 299] on div "Nominate (& Register Members) Promote Promote NTHS Membership at your school. R…" at bounding box center [483, 215] width 542 height 285
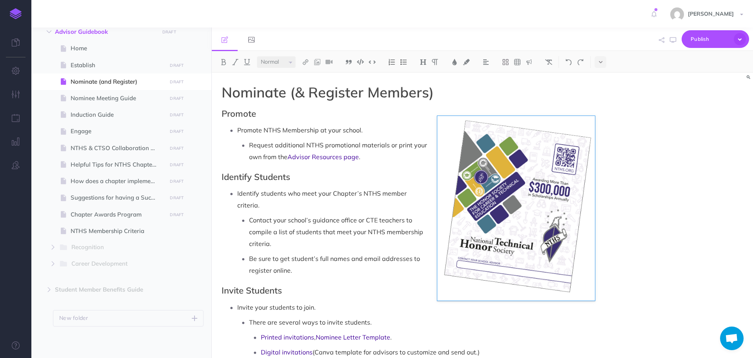
drag, startPoint x: 582, startPoint y: 285, endPoint x: 596, endPoint y: 308, distance: 27.5
click at [596, 308] on div "Nominate (& Register Members) Promote Promote NTHS Membership at your school. R…" at bounding box center [483, 215] width 542 height 285
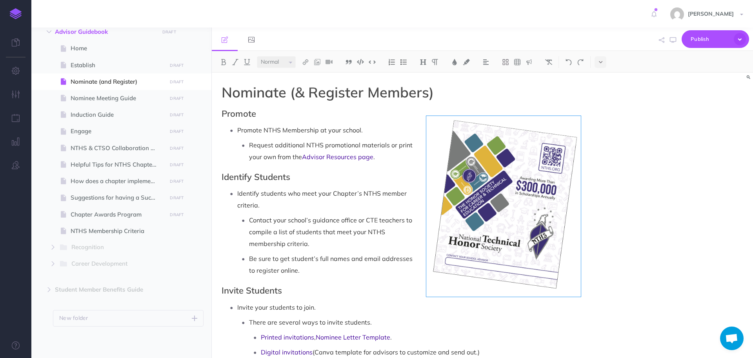
click at [646, 282] on div "Nominate (& Register Members) Promote Promote NTHS Membership at your school. R…" at bounding box center [483, 215] width 542 height 285
drag, startPoint x: 673, startPoint y: 252, endPoint x: 672, endPoint y: 244, distance: 8.3
click at [673, 252] on div "Nominate (& Register Members) Promote Promote NTHS Membership at your school. R…" at bounding box center [483, 215] width 542 height 285
click at [649, 198] on div "Nominate (& Register Members) Promote Promote NTHS Membership at your school. R…" at bounding box center [483, 215] width 542 height 285
click at [534, 88] on h1 "Nominate (& Register Members)" at bounding box center [401, 92] width 359 height 16
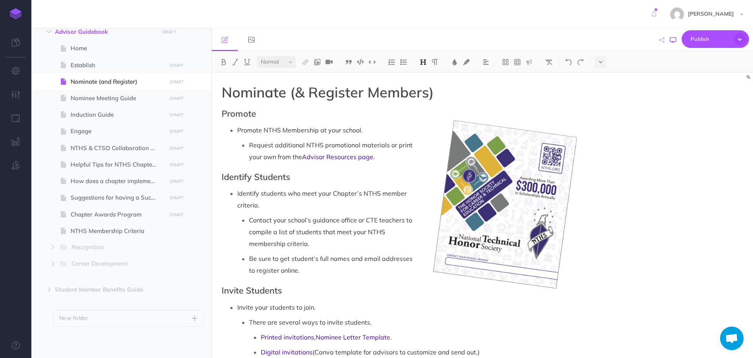
click at [674, 40] on icon "button" at bounding box center [673, 40] width 6 height 6
click at [435, 106] on icon at bounding box center [433, 109] width 7 height 6
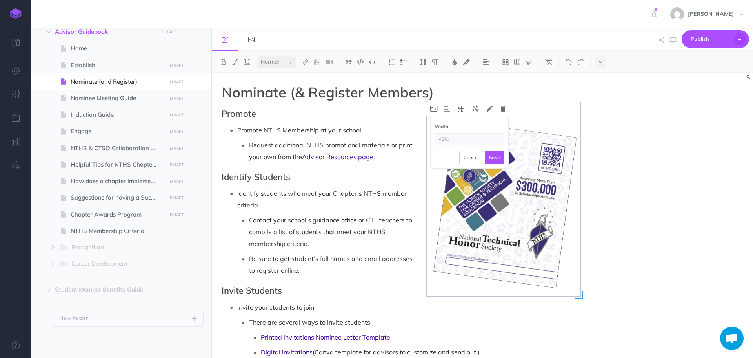
drag, startPoint x: 451, startPoint y: 139, endPoint x: 430, endPoint y: 138, distance: 20.4
click at [430, 138] on div "Width 43% Cancel Save" at bounding box center [469, 142] width 78 height 51
click at [445, 139] on input "43%" at bounding box center [470, 139] width 70 height 12
type input "55%"
click at [0, 0] on button "Save" at bounding box center [0, 0] width 0 height 0
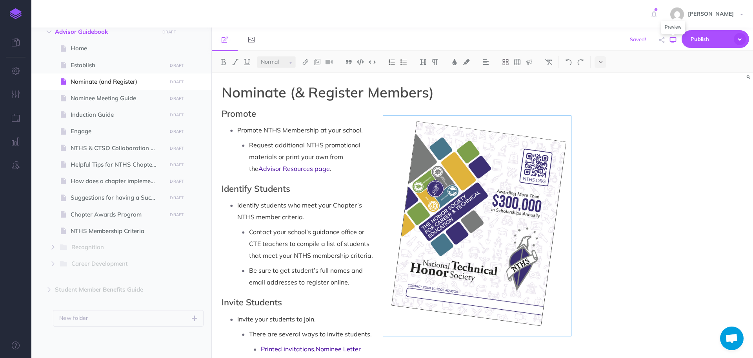
click at [675, 42] on icon "button" at bounding box center [673, 40] width 6 height 6
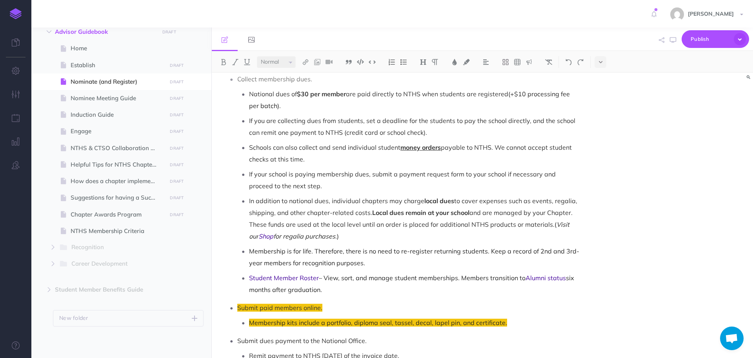
scroll to position [589, 0]
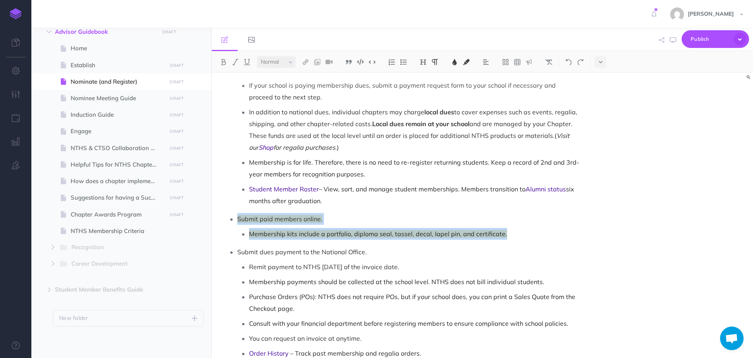
drag, startPoint x: 237, startPoint y: 218, endPoint x: 514, endPoint y: 232, distance: 277.4
click at [514, 235] on li "Submit paid members online. Membership kits include a portfolio, diploma seal, …" at bounding box center [409, 226] width 344 height 27
click at [465, 61] on img at bounding box center [466, 62] width 7 height 6
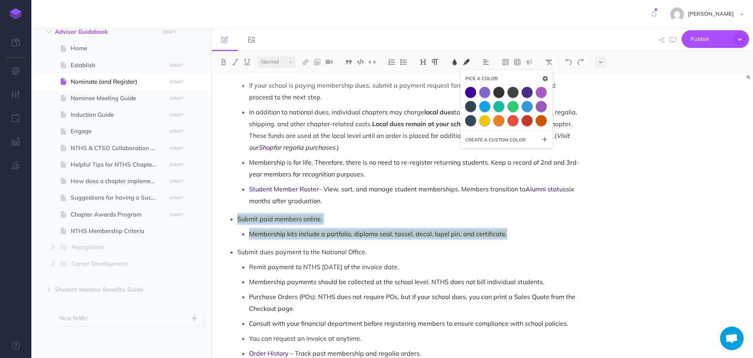
click at [546, 77] on icon "button" at bounding box center [545, 78] width 5 height 5
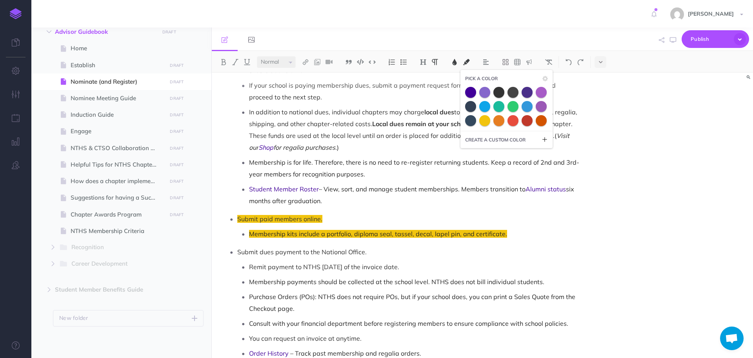
click at [545, 139] on icon at bounding box center [545, 139] width 6 height 6
click at [545, 138] on icon at bounding box center [545, 139] width 6 height 6
click at [533, 223] on p "Submit paid members online." at bounding box center [409, 219] width 344 height 12
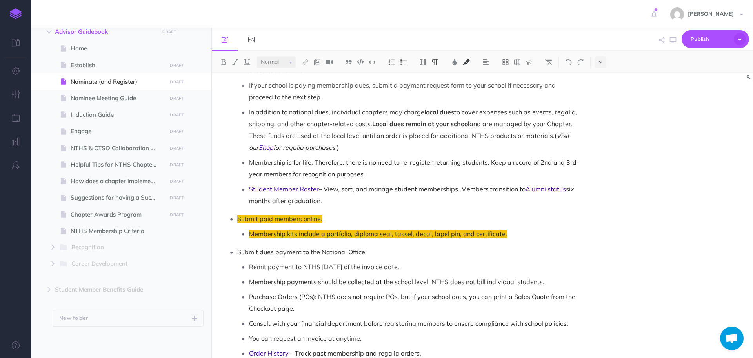
click at [531, 228] on p "Membership kits include a portfolio, diploma seal, tassel, decal, lapel pin, an…" at bounding box center [415, 234] width 332 height 12
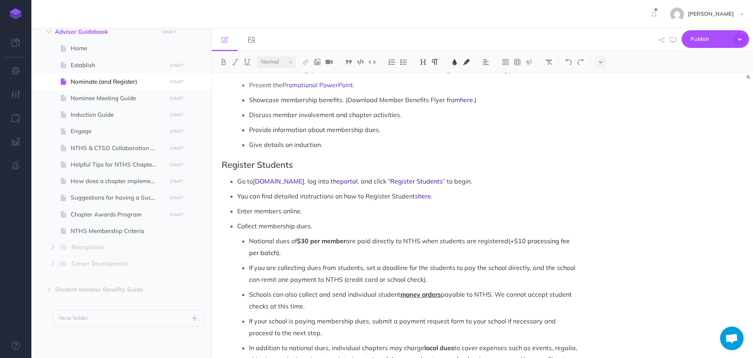
scroll to position [510, 0]
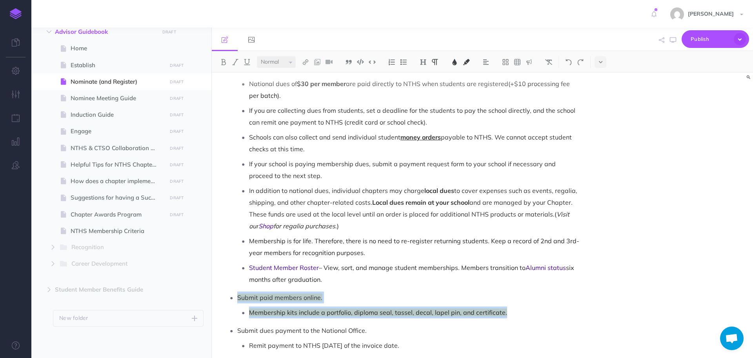
drag, startPoint x: 238, startPoint y: 296, endPoint x: 511, endPoint y: 310, distance: 273.1
click at [511, 310] on li "Submit paid members online. Membership kits include a portfolio, diploma seal, …" at bounding box center [409, 304] width 344 height 27
click at [468, 62] on img at bounding box center [466, 62] width 7 height 6
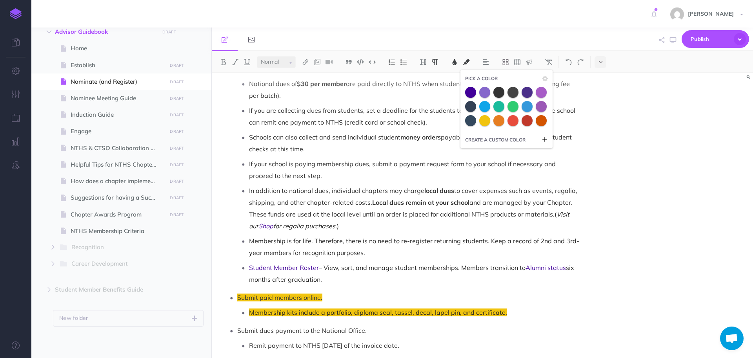
click at [468, 78] on span "PICK A COLOR" at bounding box center [481, 78] width 33 height 7
click at [487, 140] on small "CREATE A CUSTOM COLOR" at bounding box center [495, 139] width 60 height 7
drag, startPoint x: 512, startPoint y: 154, endPoint x: 476, endPoint y: 148, distance: 36.3
click at [476, 148] on div "# 000000 #" at bounding box center [506, 154] width 83 height 12
drag, startPoint x: 504, startPoint y: 152, endPoint x: 465, endPoint y: 152, distance: 38.9
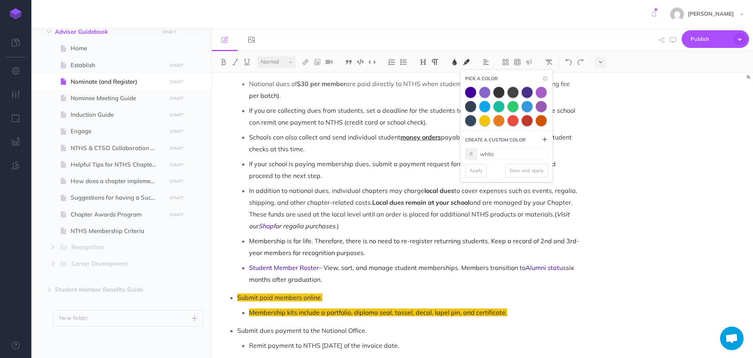
click at [465, 152] on div "# white # Apply Save and apply" at bounding box center [507, 165] width 92 height 34
type input "FFFFFF"
click at [489, 167] on input at bounding box center [506, 170] width 83 height 12
type input "white"
click at [475, 188] on button "Apply" at bounding box center [476, 185] width 22 height 13
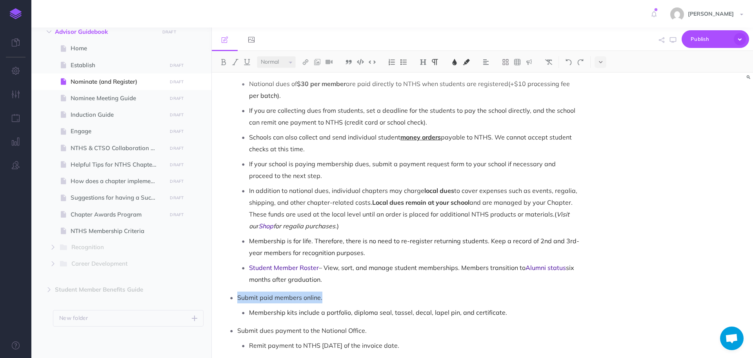
click at [426, 287] on ul "Go to [DOMAIN_NAME] , log into the portal , and click “ Register Students ” to …" at bounding box center [404, 241] width 356 height 446
click at [365, 286] on ul "Go to [DOMAIN_NAME] , log into the portal , and click “ Register Students ” to …" at bounding box center [404, 241] width 356 height 446
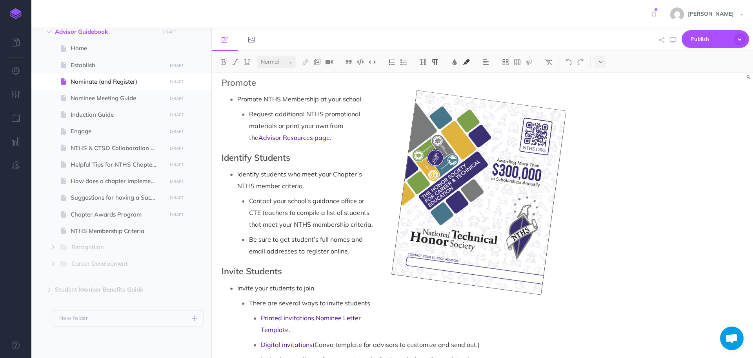
scroll to position [78, 0]
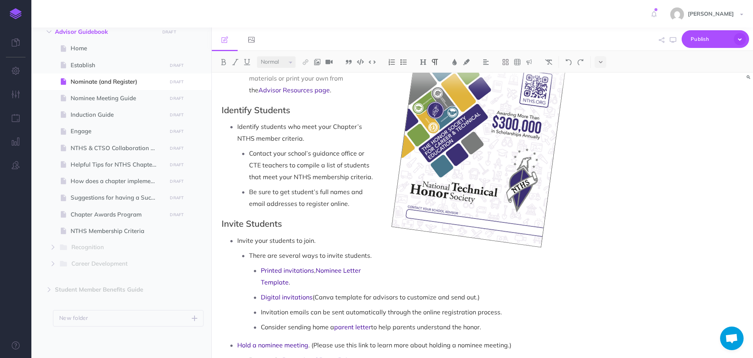
click at [354, 204] on p "Be sure to get student’s full names and email addresses to register online." at bounding box center [415, 198] width 332 height 24
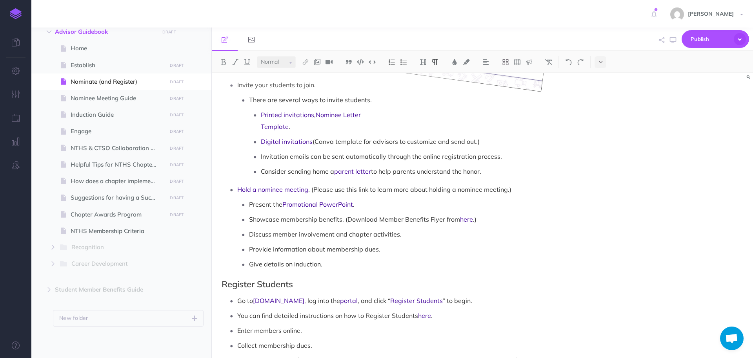
scroll to position [235, 0]
click at [341, 263] on p "Give details on induction." at bounding box center [415, 262] width 332 height 12
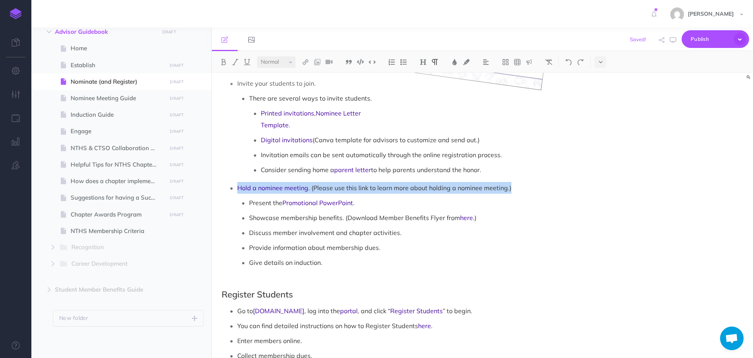
drag, startPoint x: 238, startPoint y: 187, endPoint x: 527, endPoint y: 176, distance: 289.0
click at [527, 176] on ul "Invite your students to join. There are several ways to invite students. Printe…" at bounding box center [404, 178] width 356 height 202
copy p "Hold a nominee meeting . (Please use this link to learn more about holding a no…"
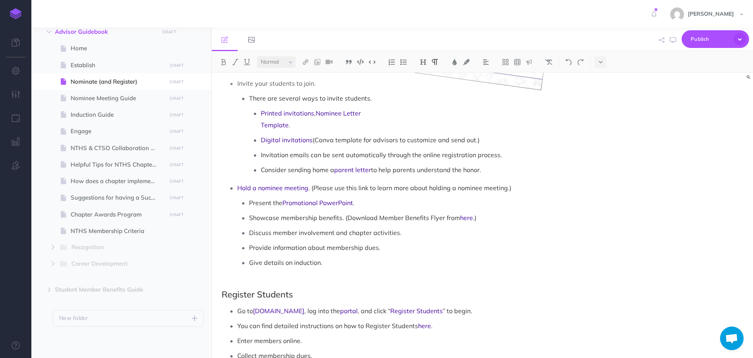
click at [254, 279] on p at bounding box center [415, 274] width 332 height 12
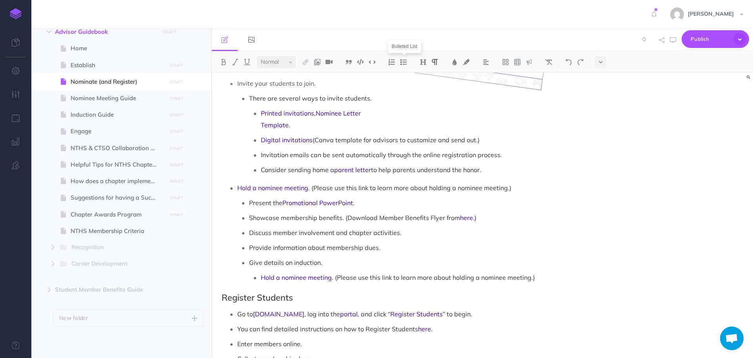
click at [405, 61] on img at bounding box center [403, 62] width 7 height 6
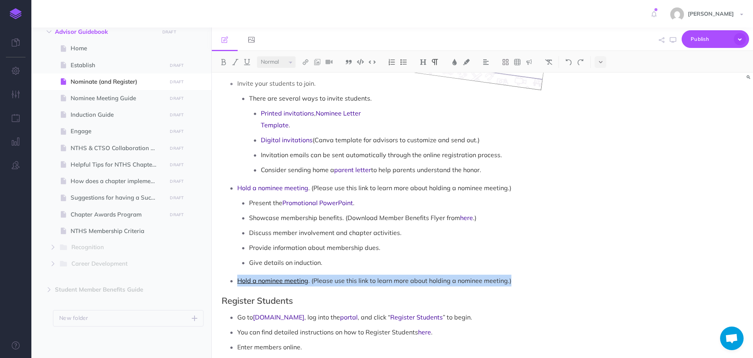
drag, startPoint x: 518, startPoint y: 280, endPoint x: 239, endPoint y: 281, distance: 279.0
click at [239, 281] on p "Hold a nominee meeting . (Please use this link to learn more about holding a no…" at bounding box center [409, 280] width 344 height 12
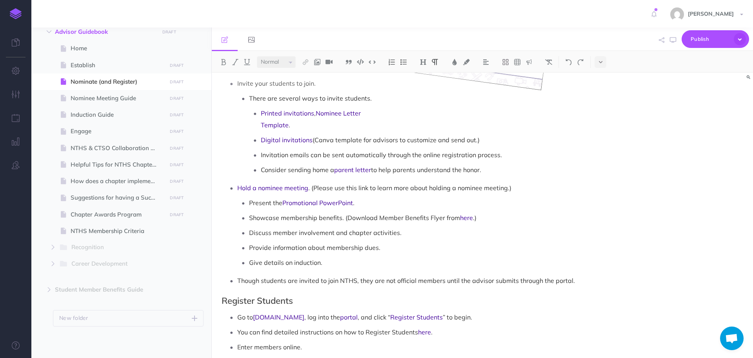
click at [516, 281] on p "Though students are invited to join NTHS, they are not official members until t…" at bounding box center [409, 280] width 344 height 12
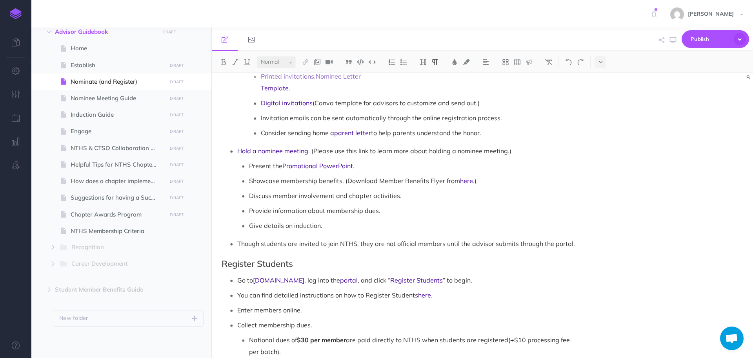
scroll to position [275, 0]
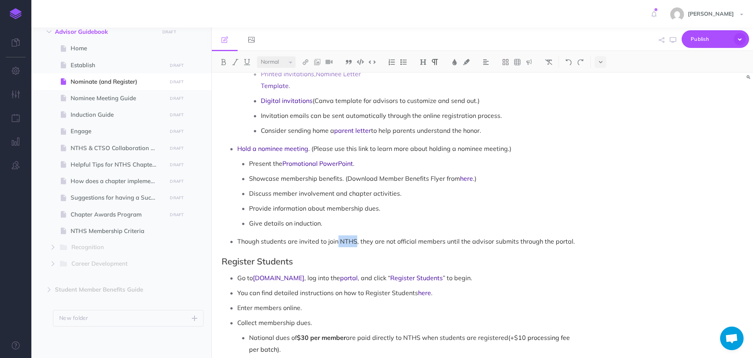
drag, startPoint x: 338, startPoint y: 241, endPoint x: 356, endPoint y: 240, distance: 17.7
click at [356, 240] on p "Though students are invited to join NTHS, they are not official members until t…" at bounding box center [409, 241] width 344 height 12
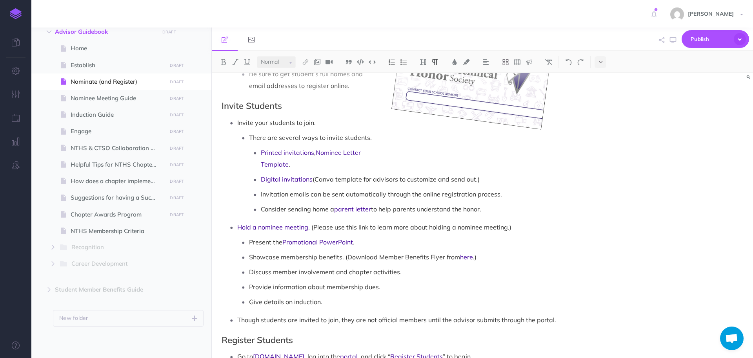
scroll to position [0, 0]
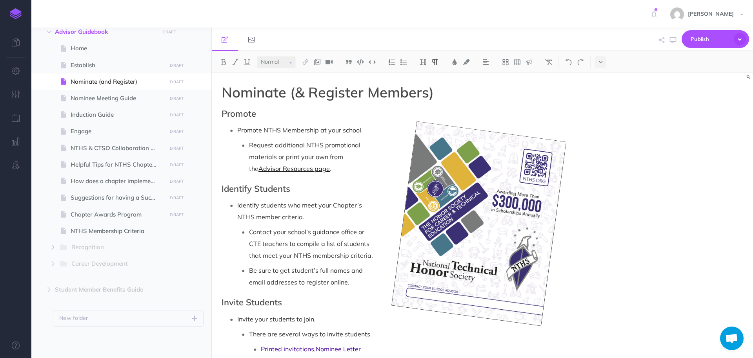
click at [299, 169] on link "Advisor Resources page" at bounding box center [294, 168] width 71 height 8
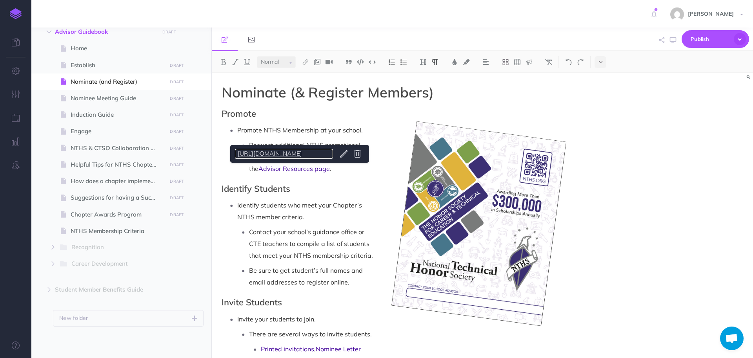
click at [285, 156] on link "[URL][DOMAIN_NAME]" at bounding box center [284, 154] width 98 height 10
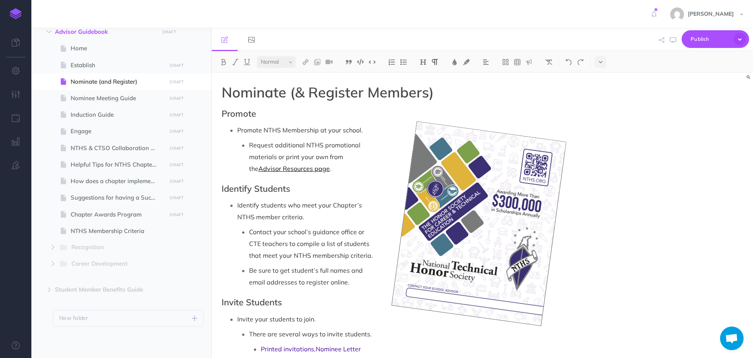
click at [277, 170] on link "Advisor Resources page" at bounding box center [294, 168] width 71 height 8
click at [268, 154] on link "[URL][DOMAIN_NAME]" at bounding box center [266, 154] width 98 height 10
click at [271, 166] on link "Advisor Resources page" at bounding box center [294, 168] width 71 height 8
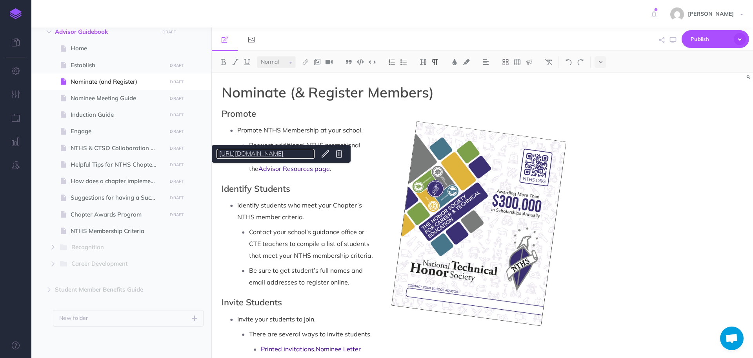
click at [274, 152] on link "[URL][DOMAIN_NAME]" at bounding box center [266, 154] width 98 height 10
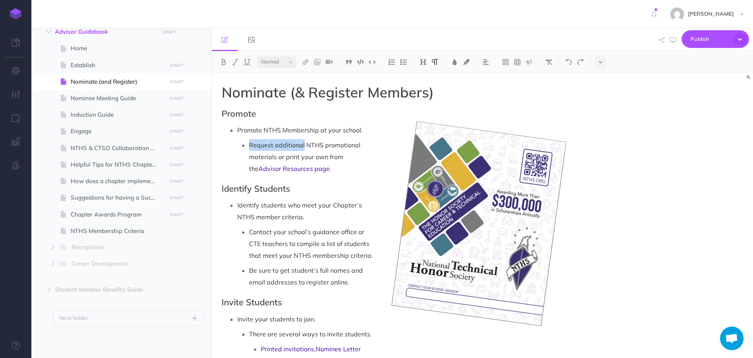
drag, startPoint x: 250, startPoint y: 144, endPoint x: 304, endPoint y: 146, distance: 53.8
click at [304, 146] on p "Request additional NTHS promotional materials or print your own from the Adviso…" at bounding box center [415, 156] width 332 height 35
drag, startPoint x: 348, startPoint y: 146, endPoint x: 291, endPoint y: 159, distance: 58.4
click at [291, 159] on p "Find NTHS promotional materials or print your own from the Advisor Resources pa…" at bounding box center [415, 156] width 332 height 35
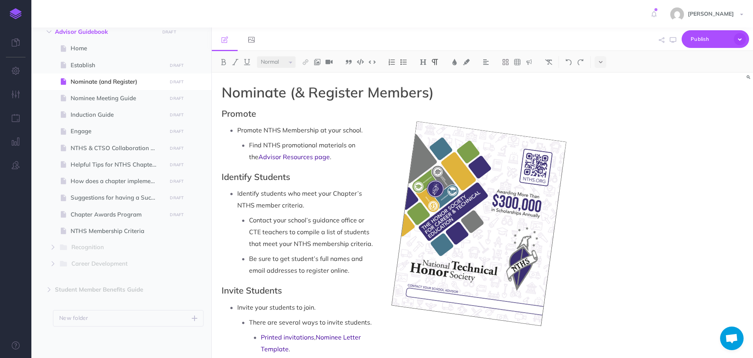
click at [332, 158] on p "Find NTHS promotional materials on the Advisor Resources page ." at bounding box center [415, 151] width 332 height 24
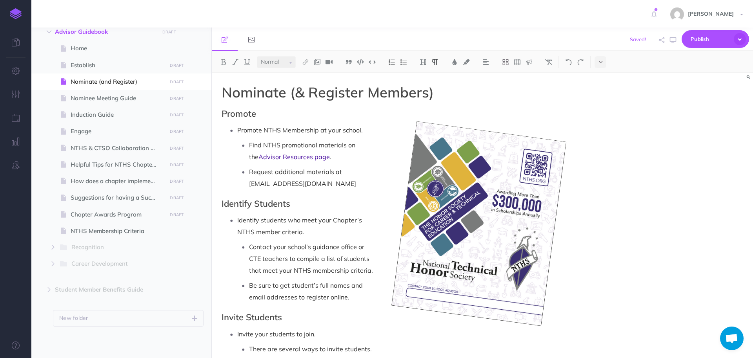
click at [345, 182] on p "Request additional materials at [EMAIL_ADDRESS][DOMAIN_NAME]" at bounding box center [415, 178] width 332 height 24
drag, startPoint x: 250, startPoint y: 183, endPoint x: 286, endPoint y: 185, distance: 36.1
click at [286, 185] on p "Request additional materials at [EMAIL_ADDRESS][DOMAIN_NAME]" at bounding box center [415, 178] width 332 height 24
click at [319, 184] on p "Request additional materials at [EMAIL_ADDRESS][DOMAIN_NAME]" at bounding box center [415, 178] width 332 height 24
click at [323, 189] on p "Request additional materials at [EMAIL_ADDRESS][DOMAIN_NAME]." at bounding box center [415, 178] width 332 height 24
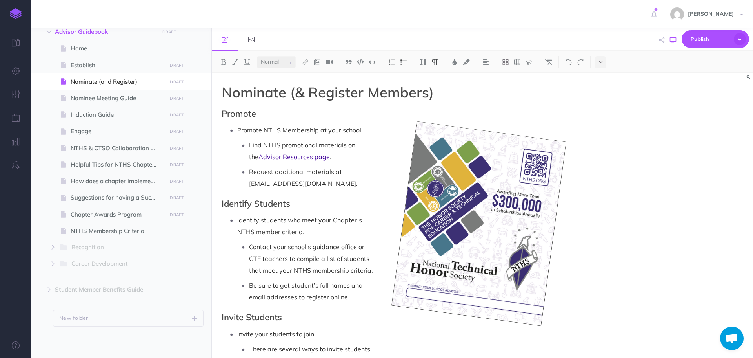
click at [670, 37] on icon "button" at bounding box center [673, 40] width 6 height 6
click at [84, 132] on span "Engage" at bounding box center [118, 130] width 94 height 9
select select "null"
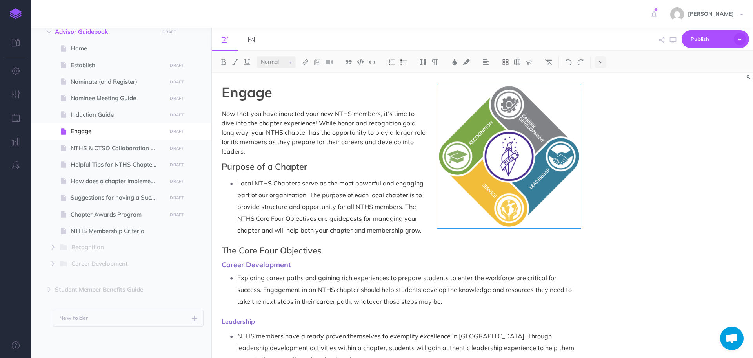
click at [644, 186] on div "Engage Now that you have inducted your new NTHS members, it’s time to dive into…" at bounding box center [483, 215] width 542 height 285
click at [622, 232] on div "Engage Now that you have inducted your new NTHS members, it’s time to dive into…" at bounding box center [483, 215] width 542 height 285
click at [619, 222] on div "Engage Now that you have inducted your new NTHS members, it’s time to dive into…" at bounding box center [483, 215] width 542 height 285
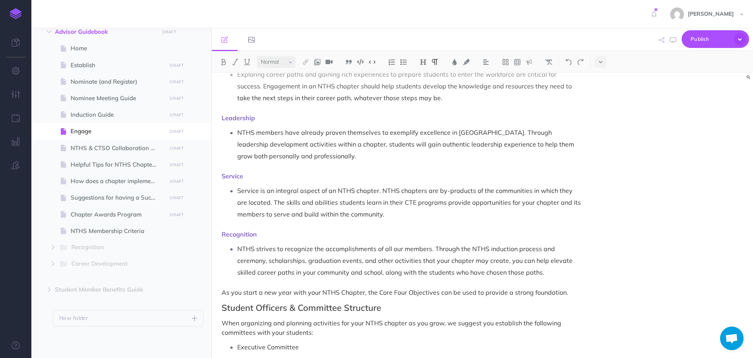
scroll to position [275, 0]
